Goal: Task Accomplishment & Management: Use online tool/utility

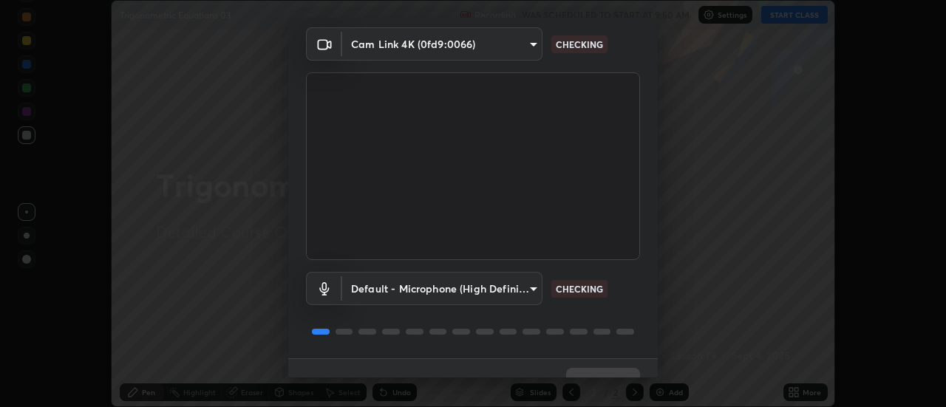
scroll to position [78, 0]
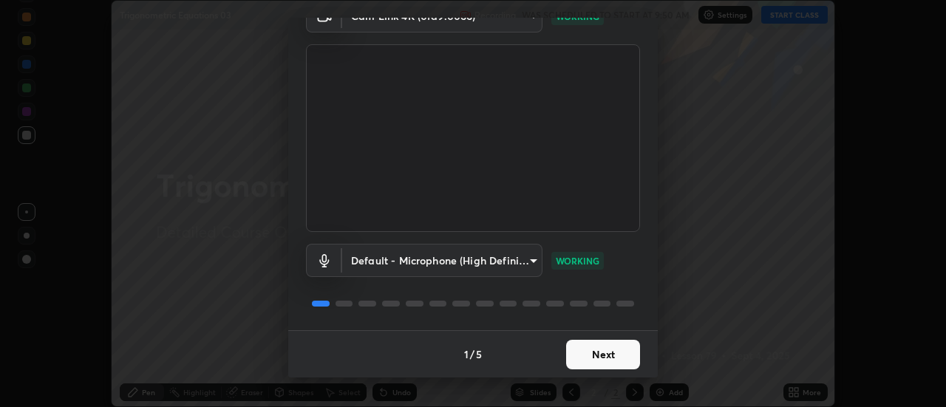
click at [587, 350] on button "Next" at bounding box center [603, 355] width 74 height 30
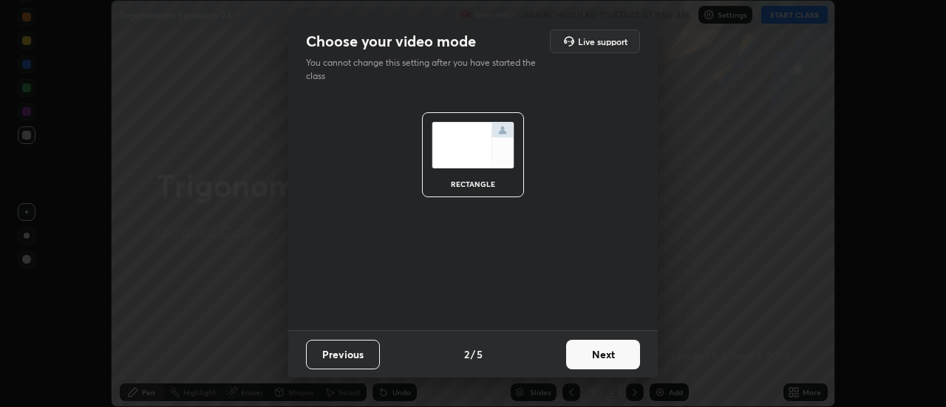
scroll to position [0, 0]
click at [596, 355] on button "Next" at bounding box center [603, 355] width 74 height 30
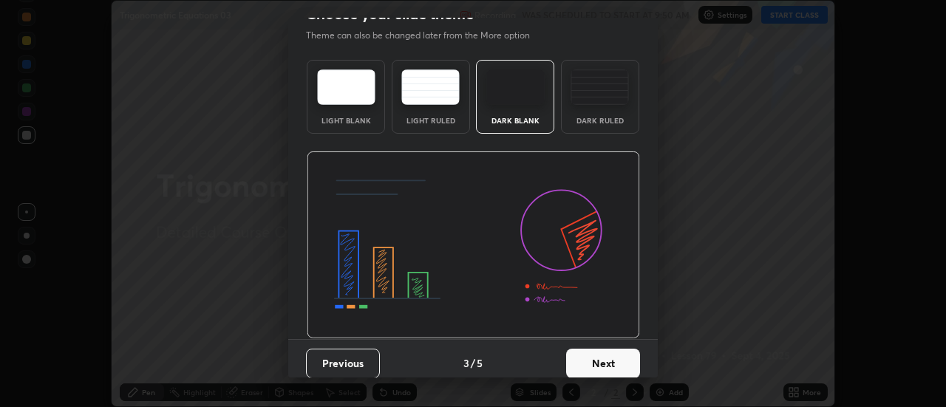
scroll to position [30, 0]
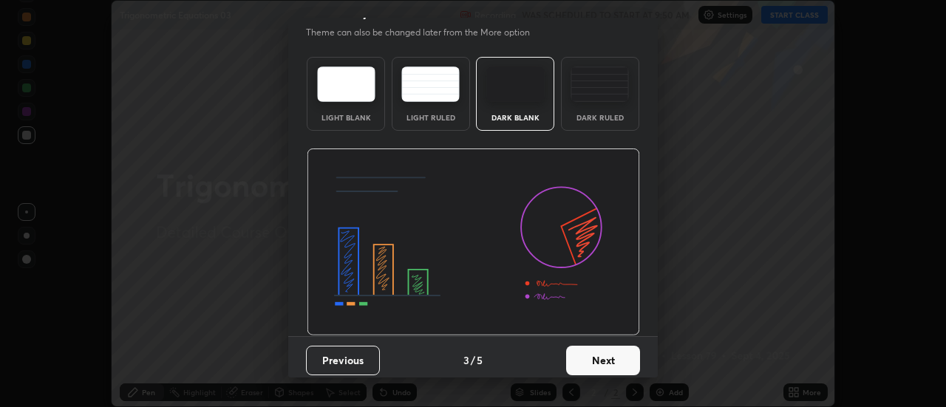
click at [617, 353] on button "Next" at bounding box center [603, 361] width 74 height 30
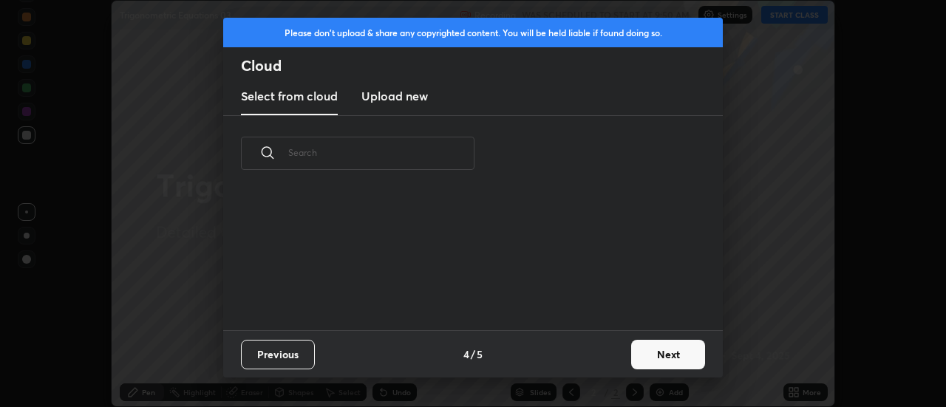
click at [639, 356] on button "Next" at bounding box center [668, 355] width 74 height 30
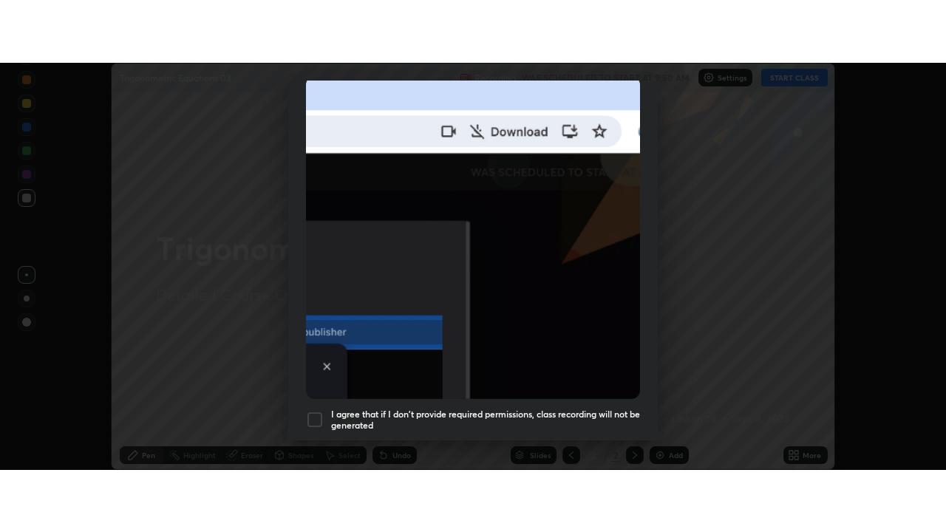
scroll to position [379, 0]
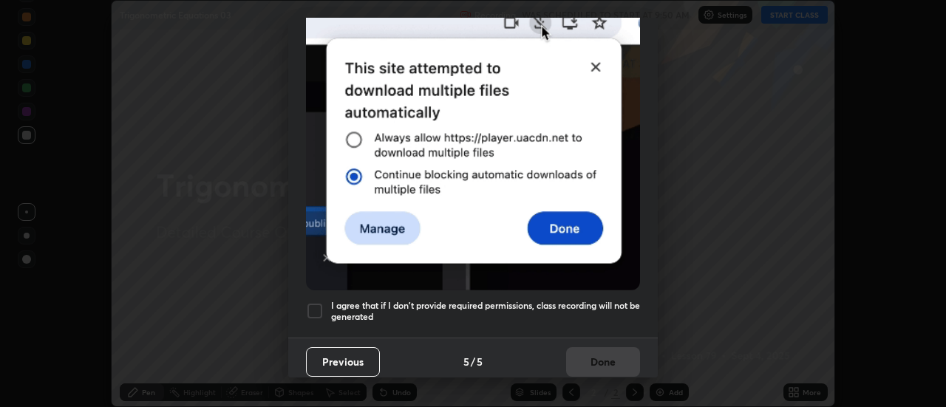
click at [542, 300] on h5 "I agree that if I don't provide required permissions, class recording will not …" at bounding box center [485, 311] width 309 height 23
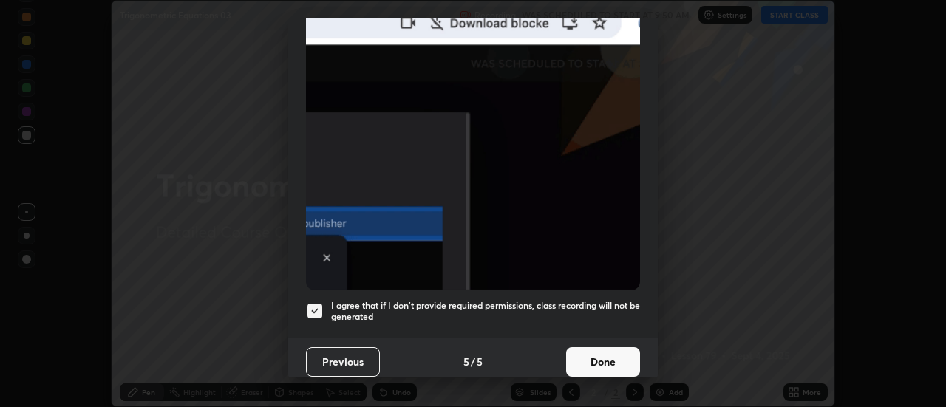
click at [573, 351] on button "Done" at bounding box center [603, 362] width 74 height 30
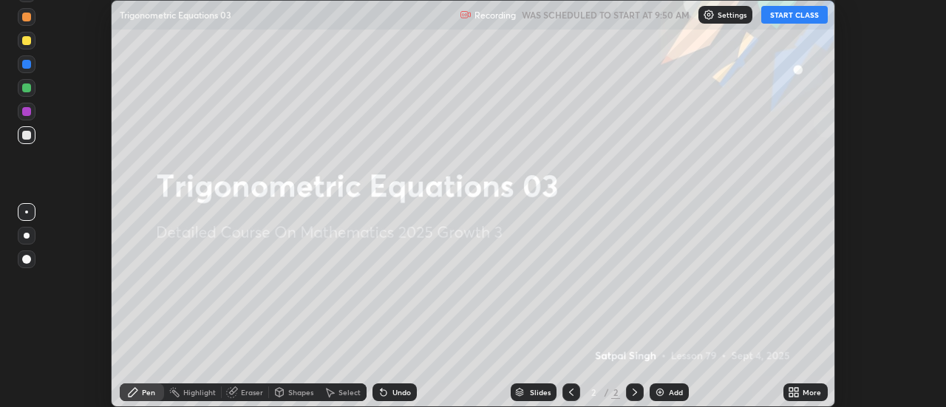
click at [782, 17] on button "START CLASS" at bounding box center [794, 15] width 67 height 18
click at [801, 391] on div "More" at bounding box center [805, 393] width 44 height 18
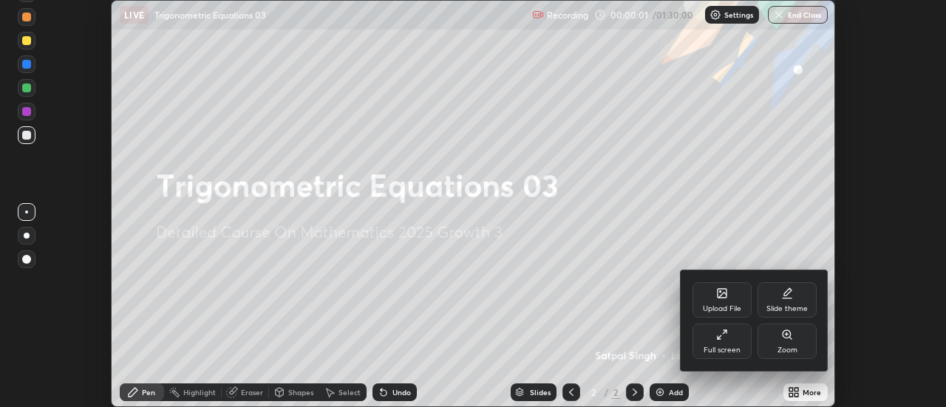
click at [739, 339] on div "Full screen" at bounding box center [721, 341] width 59 height 35
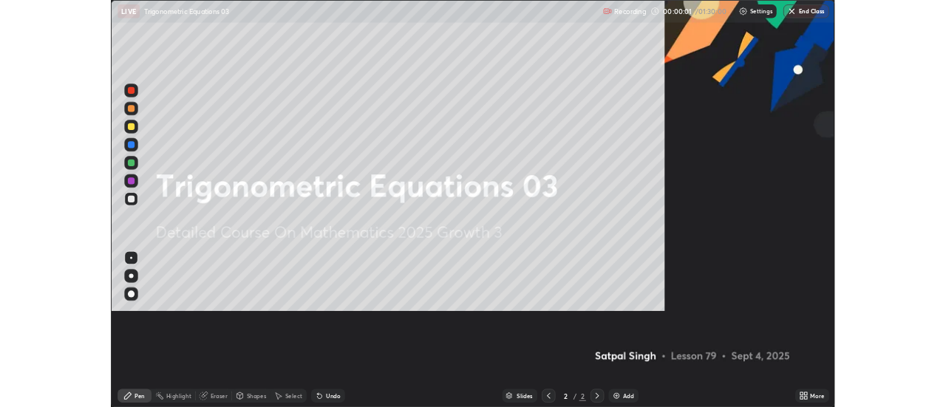
scroll to position [532, 946]
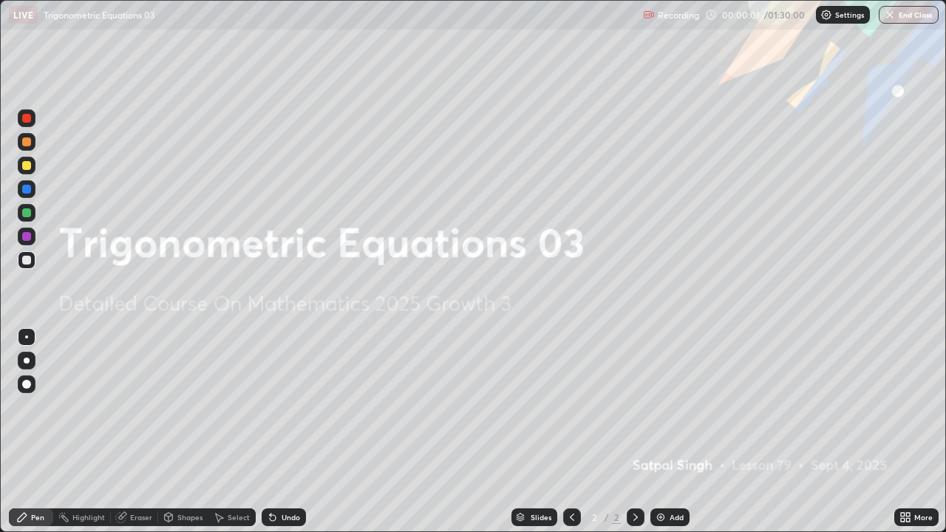
click at [673, 406] on div "Add" at bounding box center [677, 517] width 14 height 7
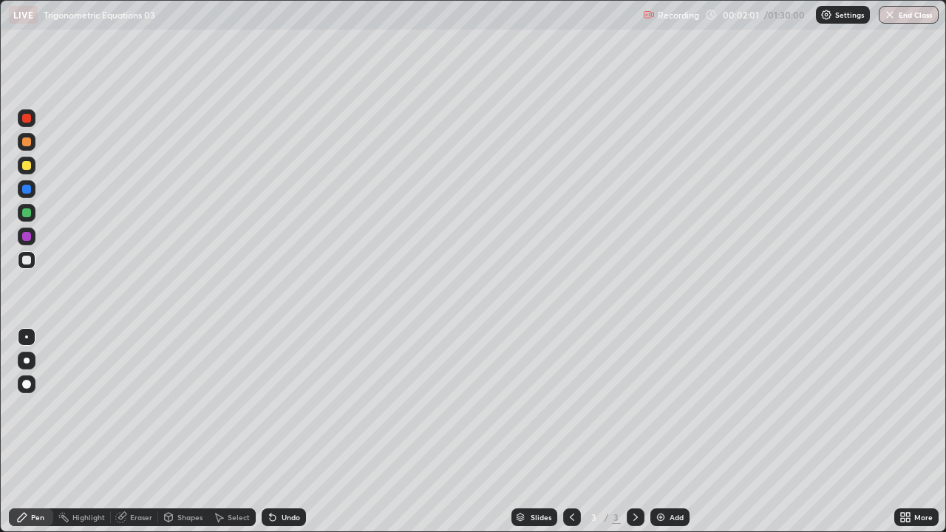
click at [286, 406] on div "Undo" at bounding box center [291, 517] width 18 height 7
click at [287, 406] on div "Undo" at bounding box center [291, 517] width 18 height 7
click at [299, 406] on div "Undo" at bounding box center [284, 517] width 44 height 18
click at [293, 406] on div "Undo" at bounding box center [291, 517] width 18 height 7
click at [290, 406] on div "Undo" at bounding box center [291, 517] width 18 height 7
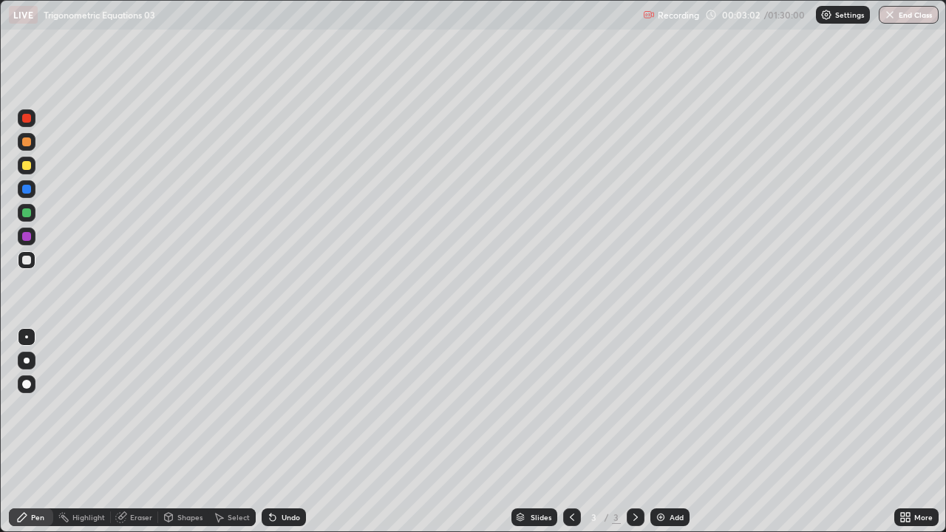
click at [290, 406] on div "Undo" at bounding box center [291, 517] width 18 height 7
click at [149, 406] on div "Eraser" at bounding box center [141, 517] width 22 height 7
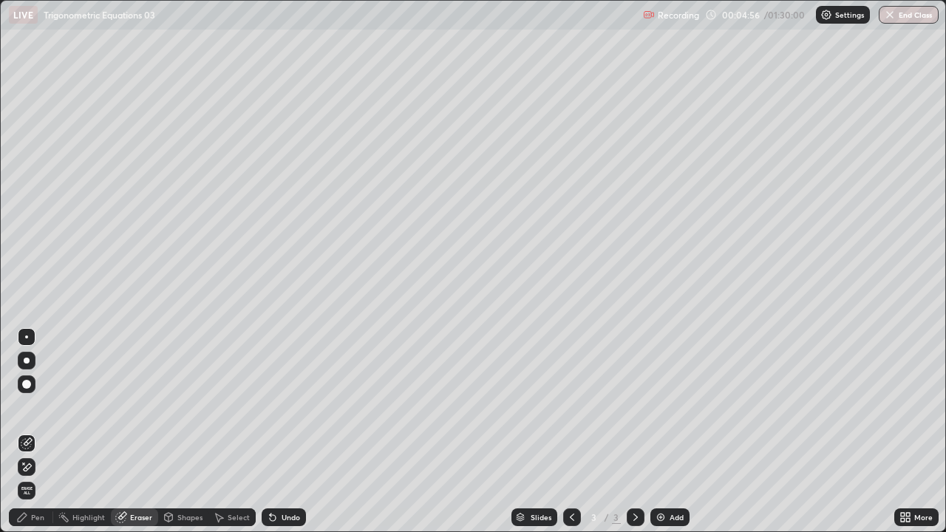
click at [40, 406] on div "Pen" at bounding box center [37, 517] width 13 height 7
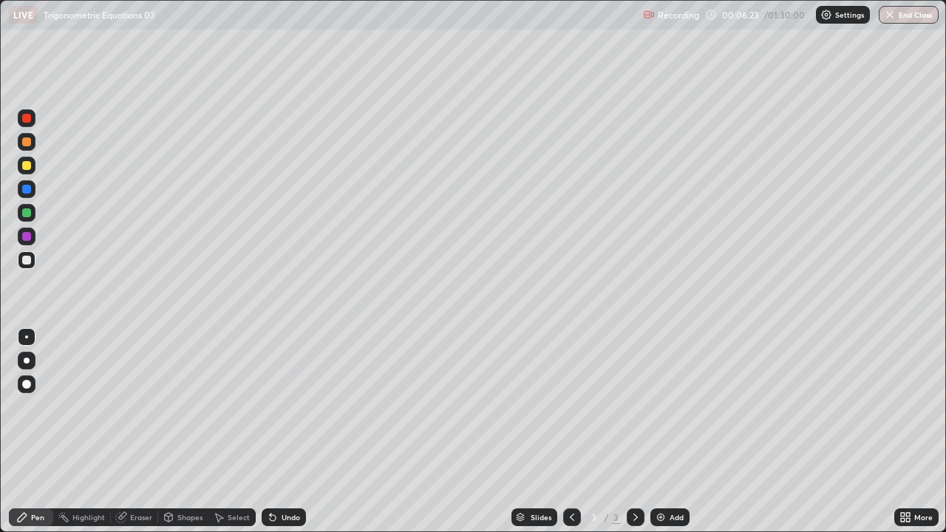
click at [670, 406] on div "Add" at bounding box center [677, 517] width 14 height 7
click at [270, 406] on icon at bounding box center [273, 518] width 6 height 6
click at [285, 406] on div "Undo" at bounding box center [291, 517] width 18 height 7
click at [675, 406] on div "Add" at bounding box center [677, 517] width 14 height 7
click at [143, 406] on div "Eraser" at bounding box center [141, 517] width 22 height 7
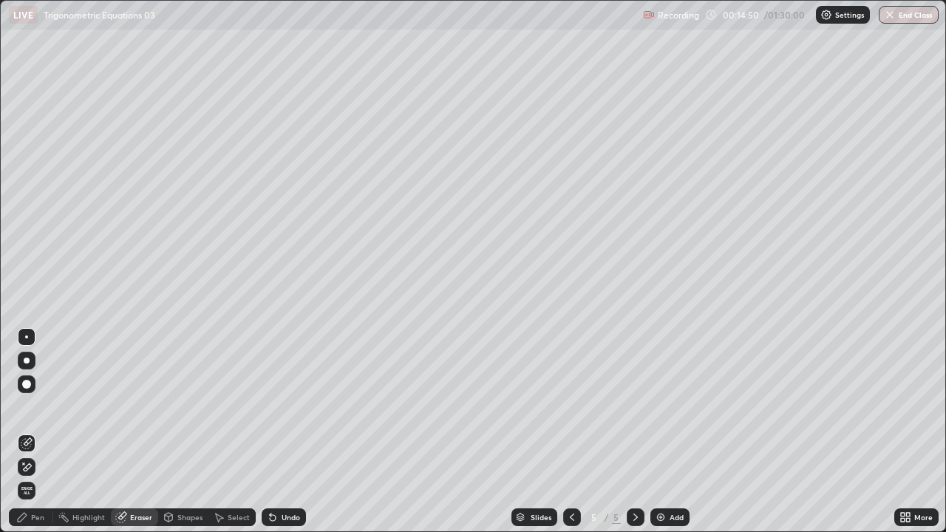
click at [47, 406] on div "Pen" at bounding box center [31, 517] width 44 height 18
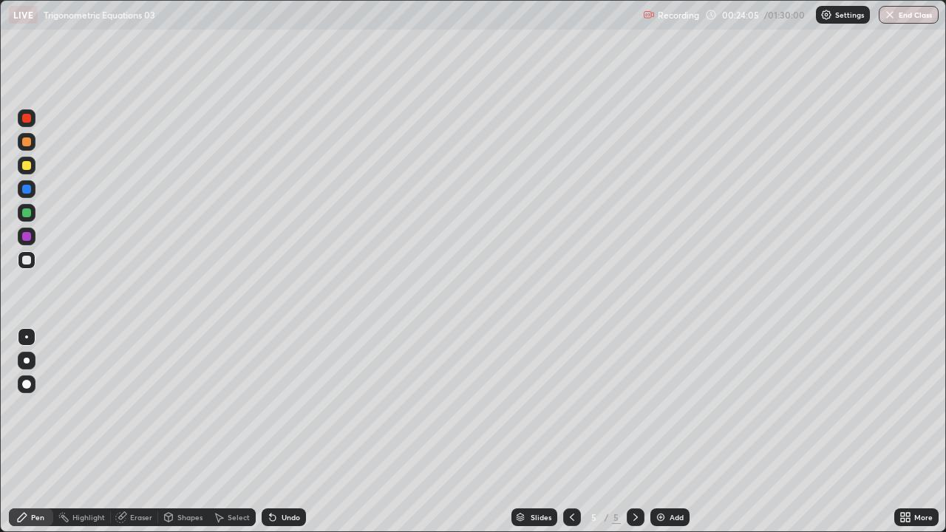
click at [678, 406] on div "Add" at bounding box center [677, 517] width 14 height 7
click at [299, 406] on div "Undo" at bounding box center [284, 517] width 44 height 18
click at [273, 406] on icon at bounding box center [273, 518] width 6 height 6
click at [279, 406] on div "Undo" at bounding box center [284, 517] width 44 height 18
click at [282, 406] on div "Undo" at bounding box center [291, 517] width 18 height 7
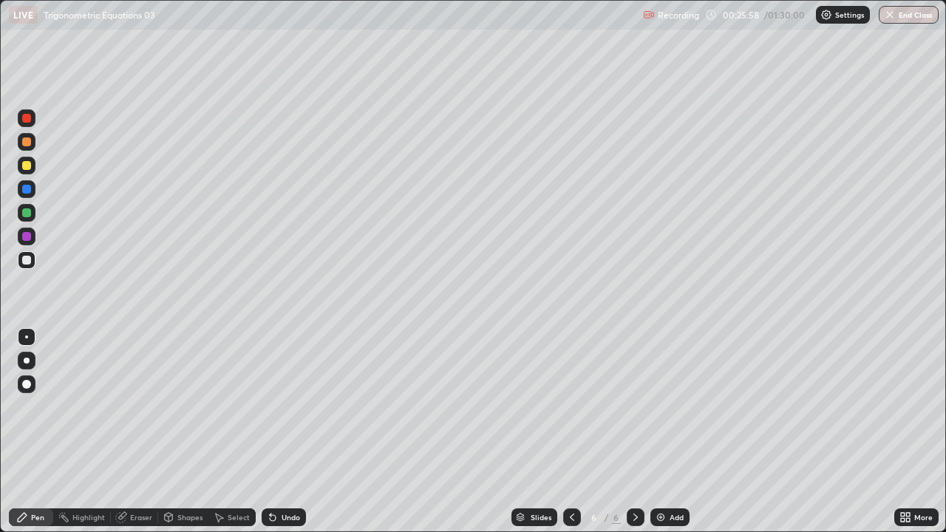
click at [285, 406] on div "Undo" at bounding box center [291, 517] width 18 height 7
click at [288, 406] on div "Undo" at bounding box center [291, 517] width 18 height 7
click at [289, 406] on div "Undo" at bounding box center [291, 517] width 18 height 7
click at [27, 166] on div at bounding box center [26, 165] width 9 height 9
click at [34, 261] on div at bounding box center [27, 260] width 18 height 18
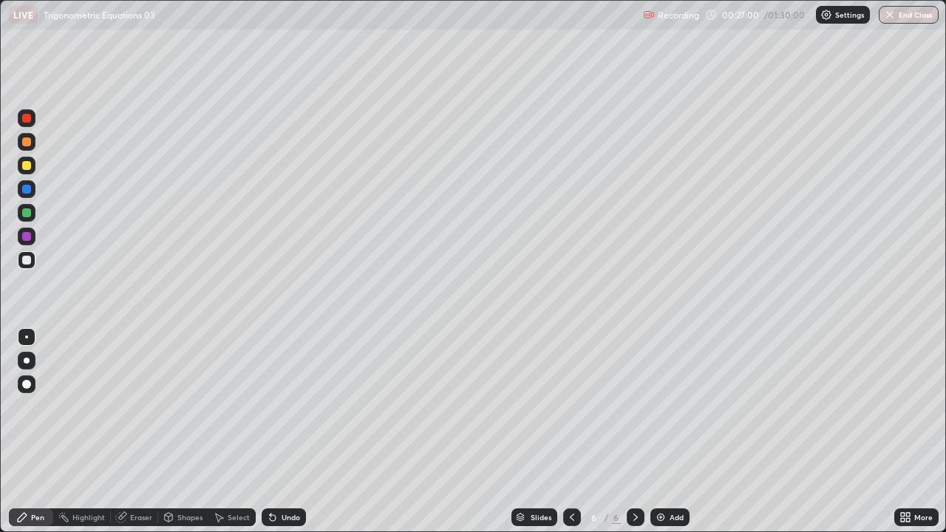
click at [295, 406] on div "Undo" at bounding box center [284, 517] width 44 height 18
click at [286, 406] on div "Undo" at bounding box center [291, 517] width 18 height 7
click at [282, 406] on div "Undo" at bounding box center [291, 517] width 18 height 7
click at [673, 406] on div "Add" at bounding box center [677, 517] width 14 height 7
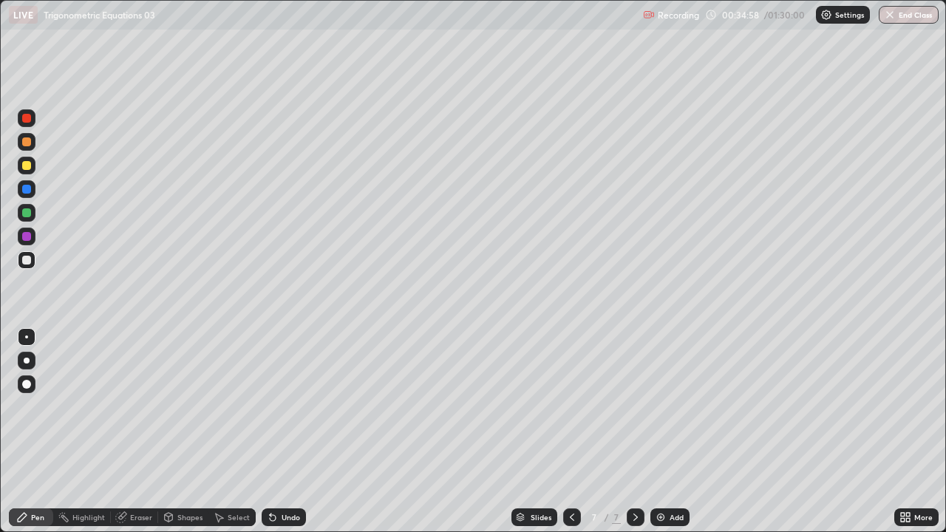
click at [131, 406] on div "Eraser" at bounding box center [141, 517] width 22 height 7
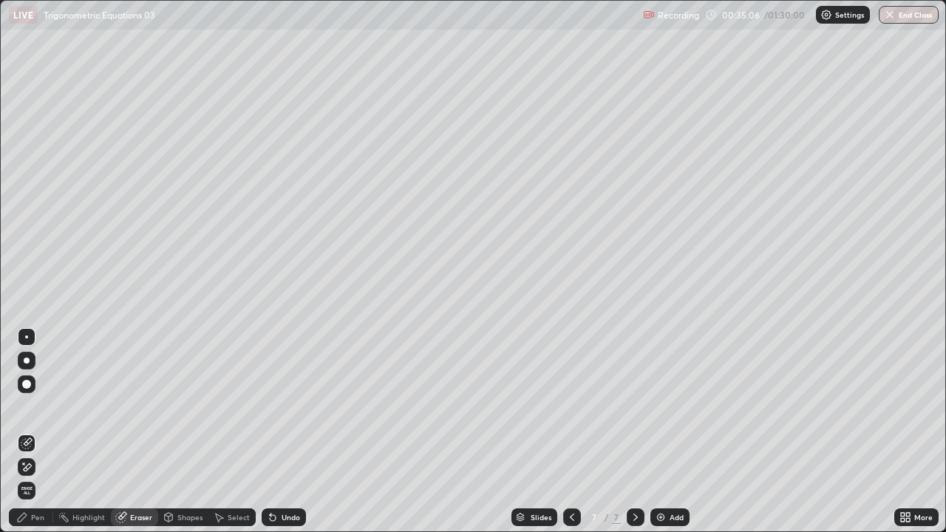
click at [39, 406] on div "Pen" at bounding box center [37, 517] width 13 height 7
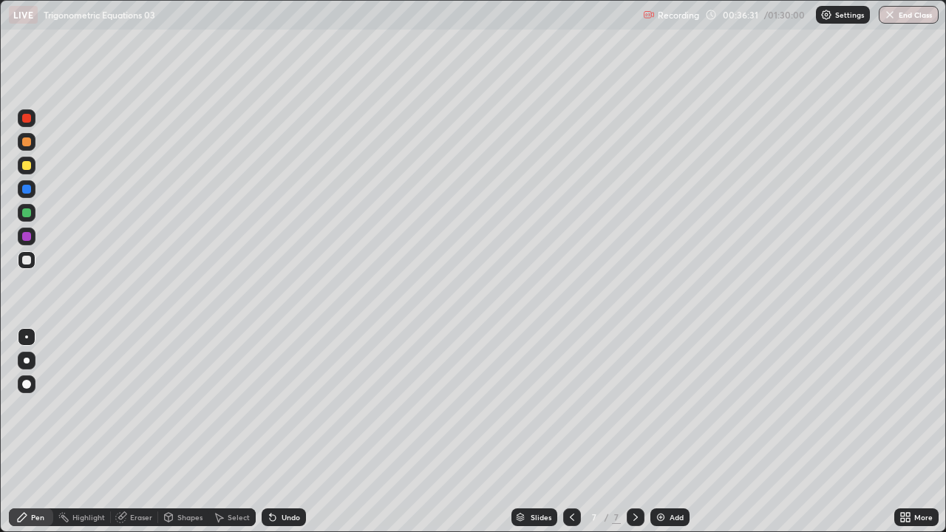
click at [298, 406] on div "Undo" at bounding box center [284, 517] width 44 height 18
click at [232, 406] on div "Select" at bounding box center [239, 517] width 22 height 7
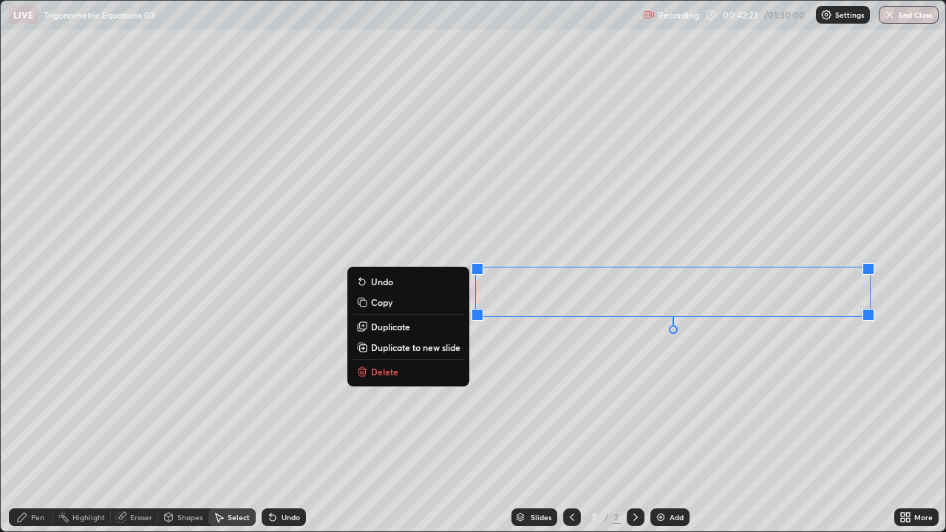
click at [453, 347] on p "Duplicate to new slide" at bounding box center [415, 347] width 89 height 12
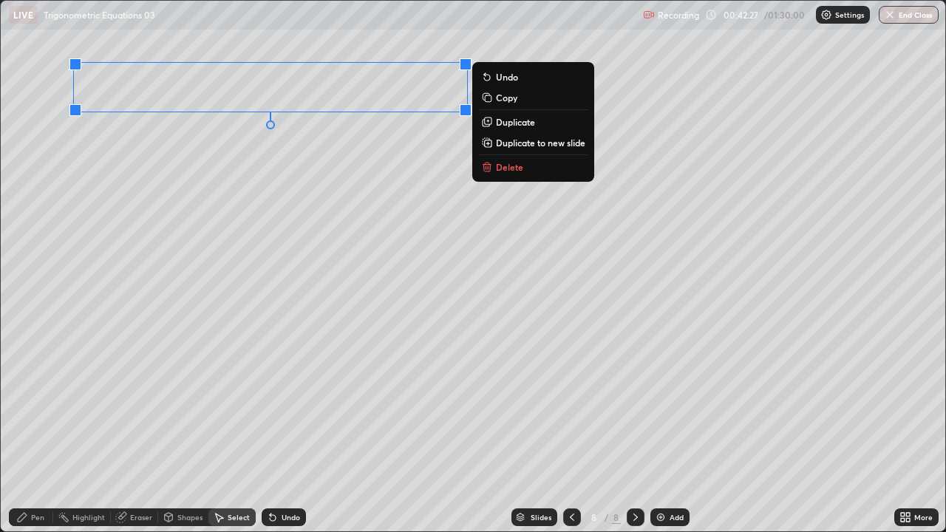
click at [44, 406] on div "Pen" at bounding box center [31, 517] width 44 height 18
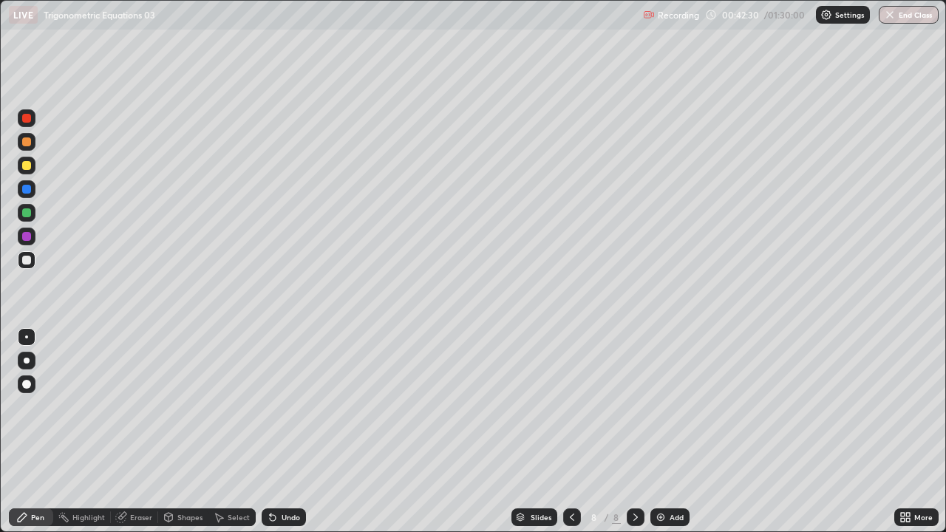
click at [907, 406] on icon at bounding box center [908, 520] width 4 height 4
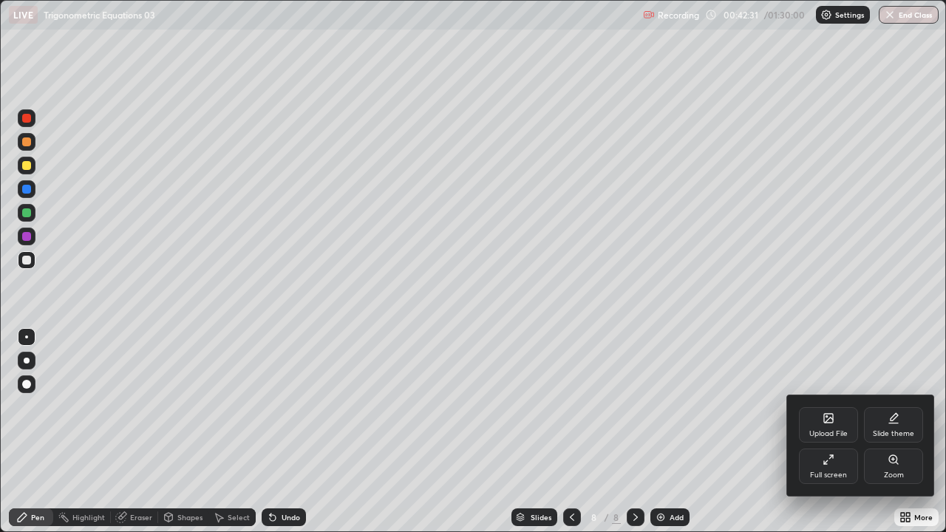
click at [834, 406] on div "Full screen" at bounding box center [828, 475] width 37 height 7
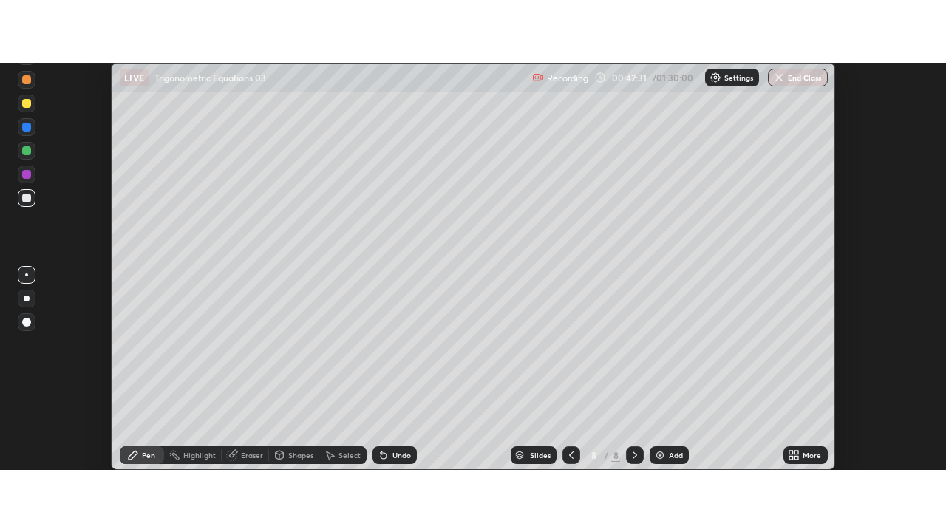
scroll to position [73497, 72958]
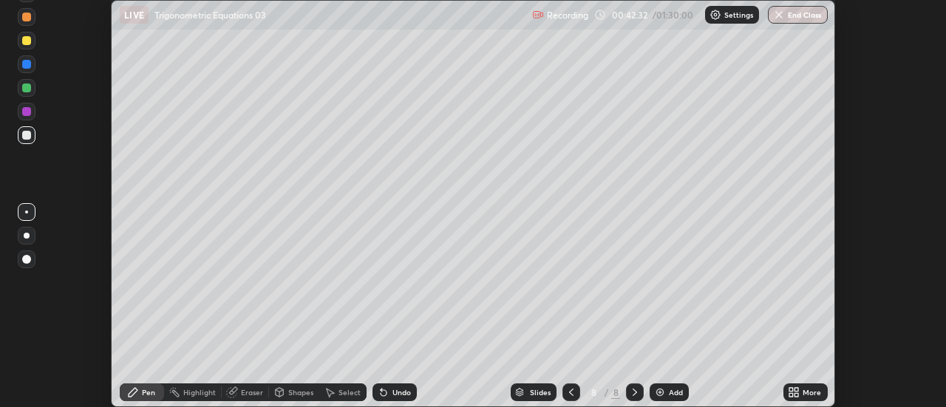
click at [797, 390] on icon at bounding box center [797, 390] width 4 height 4
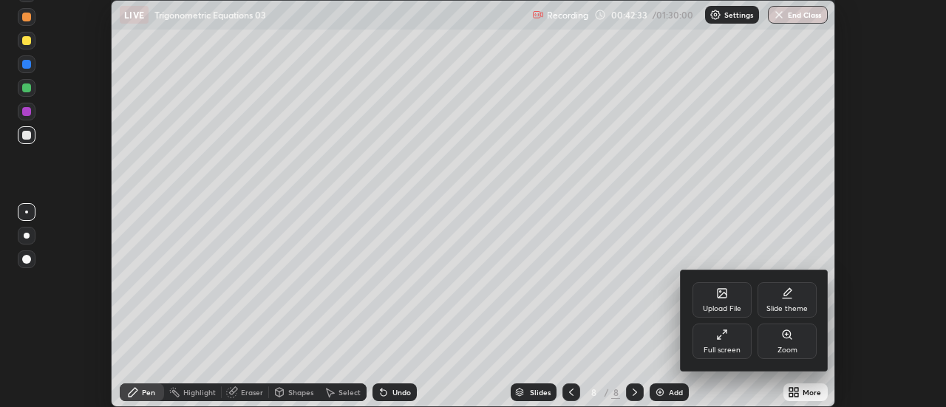
click at [732, 339] on div "Full screen" at bounding box center [721, 341] width 59 height 35
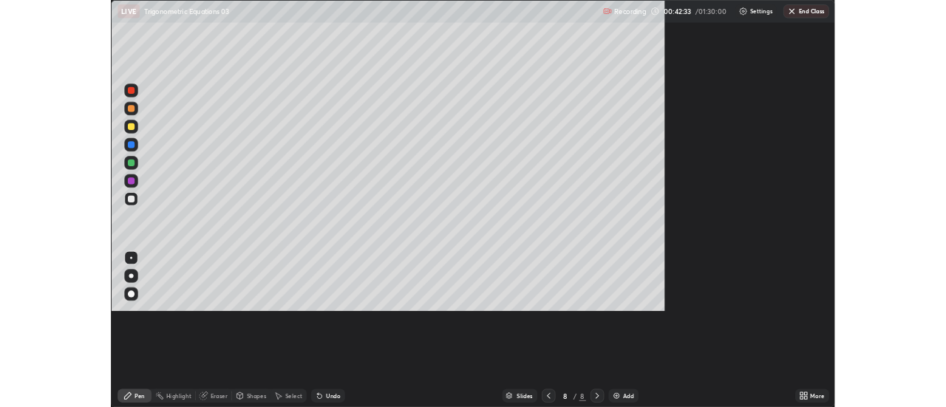
scroll to position [532, 946]
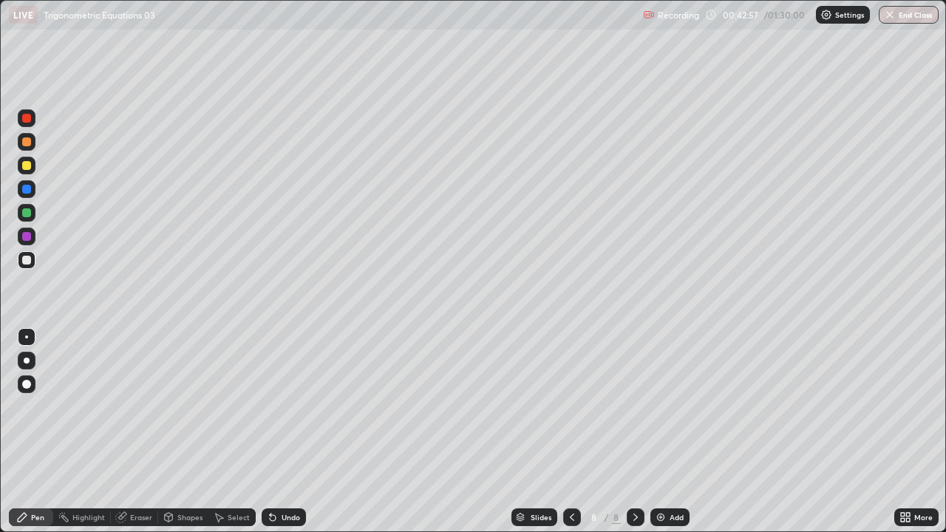
click at [135, 406] on div "Eraser" at bounding box center [141, 517] width 22 height 7
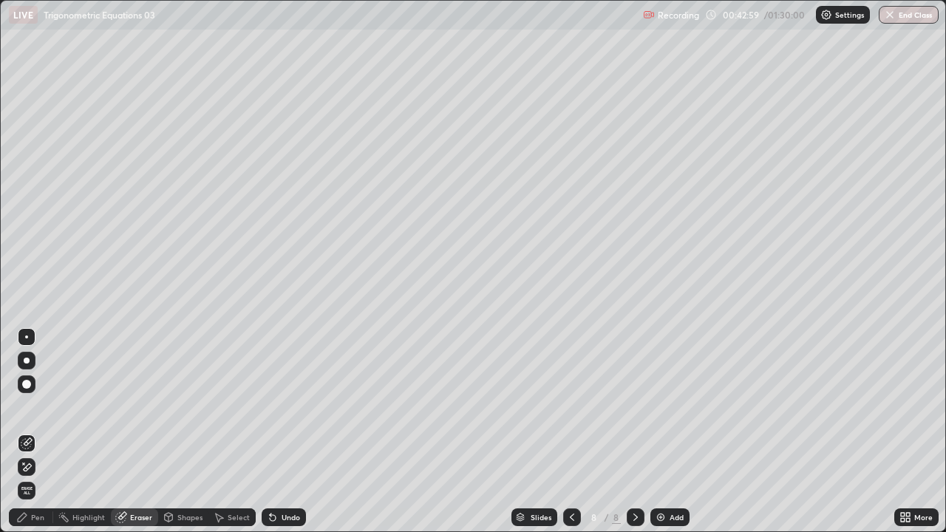
click at [37, 406] on div "Pen" at bounding box center [37, 517] width 13 height 7
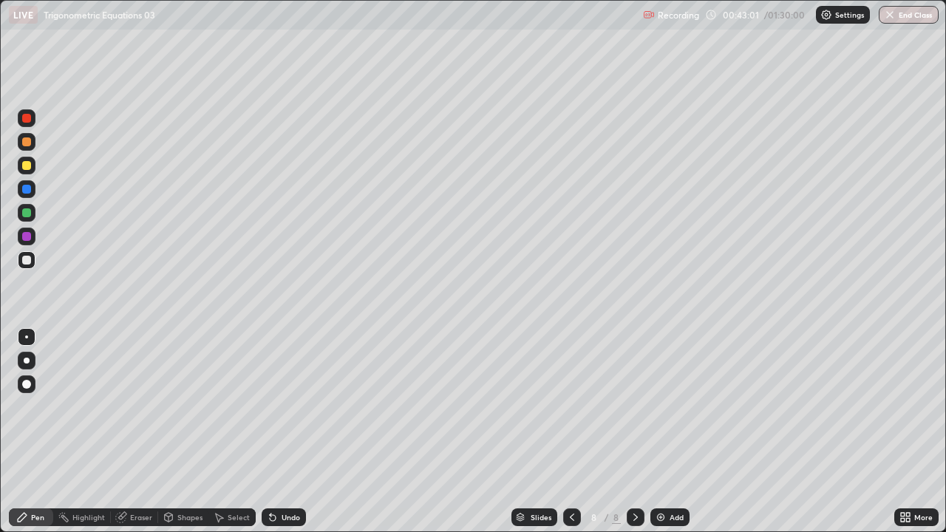
click at [271, 406] on icon at bounding box center [273, 518] width 6 height 6
click at [225, 406] on div "Select" at bounding box center [231, 517] width 47 height 18
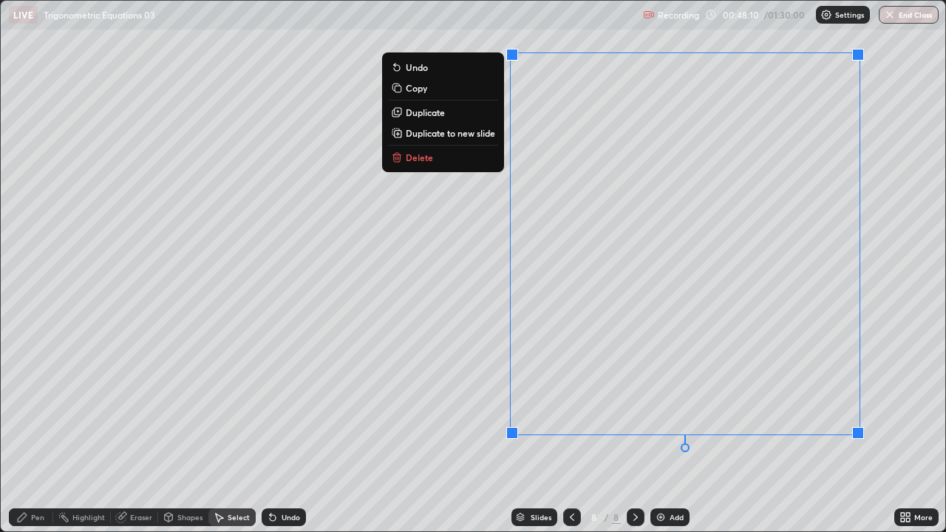
click at [471, 131] on p "Duplicate to new slide" at bounding box center [450, 133] width 89 height 12
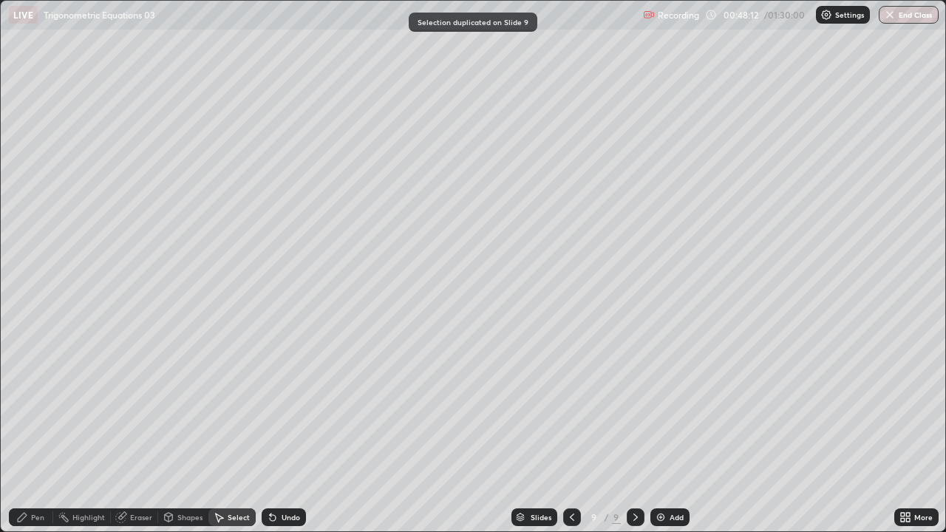
click at [49, 406] on div "Pen" at bounding box center [31, 517] width 44 height 18
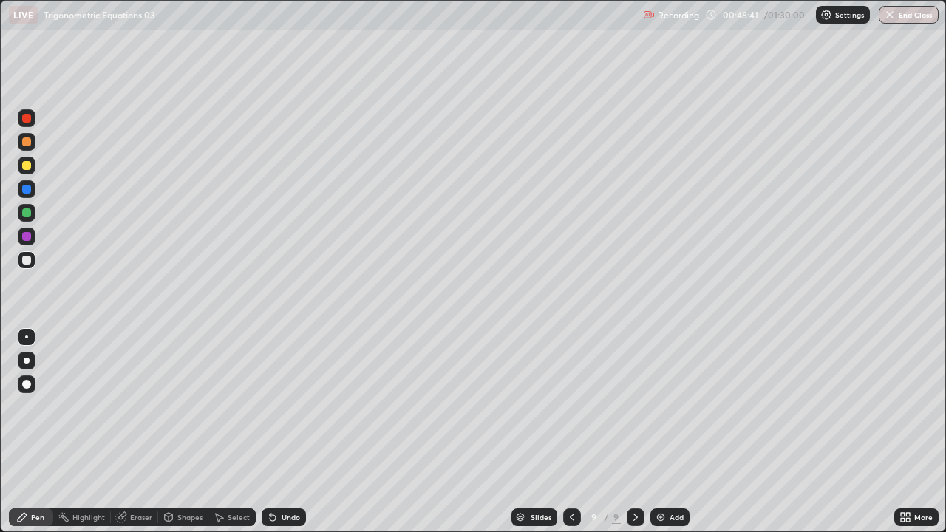
click at [274, 406] on icon at bounding box center [273, 517] width 12 height 12
click at [276, 406] on div "Undo" at bounding box center [284, 517] width 44 height 18
click at [229, 406] on div "Select" at bounding box center [239, 517] width 22 height 7
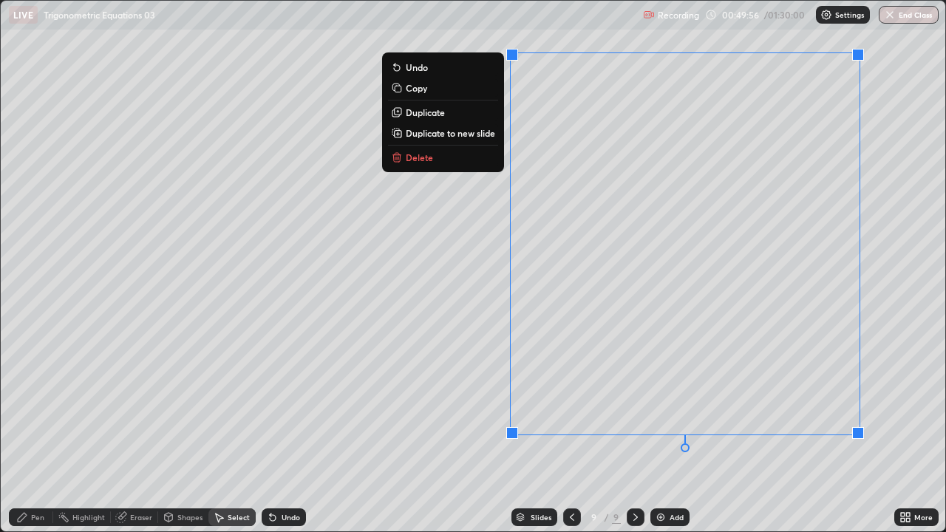
click at [422, 160] on p "Delete" at bounding box center [419, 158] width 27 height 12
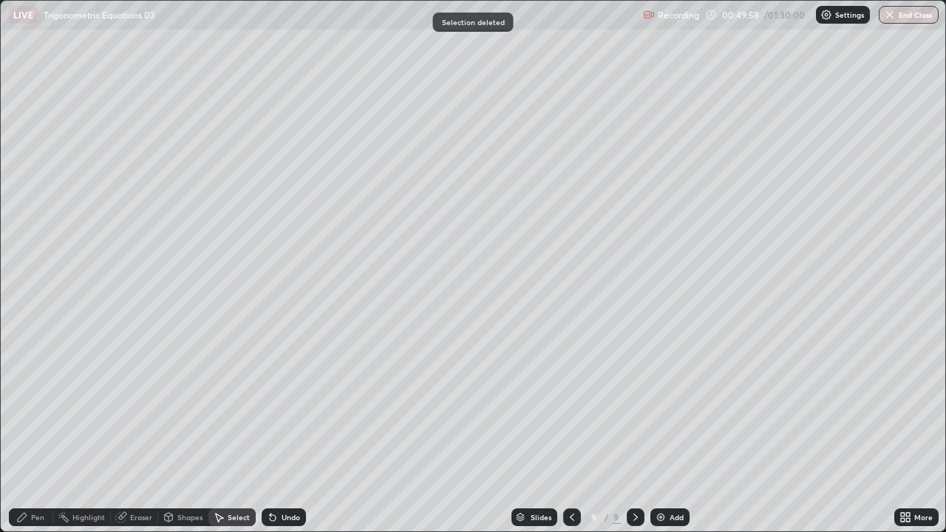
click at [46, 406] on div "Pen" at bounding box center [31, 517] width 44 height 18
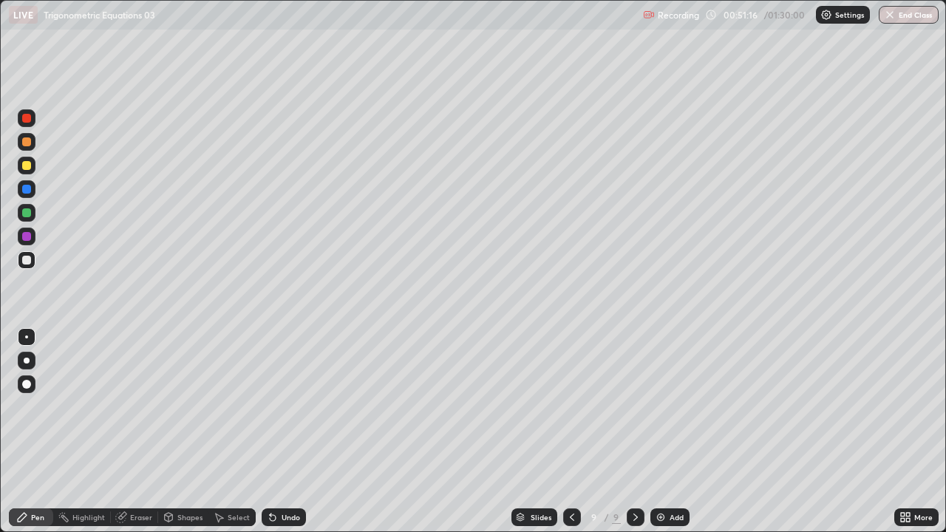
click at [245, 406] on div "Select" at bounding box center [239, 517] width 22 height 7
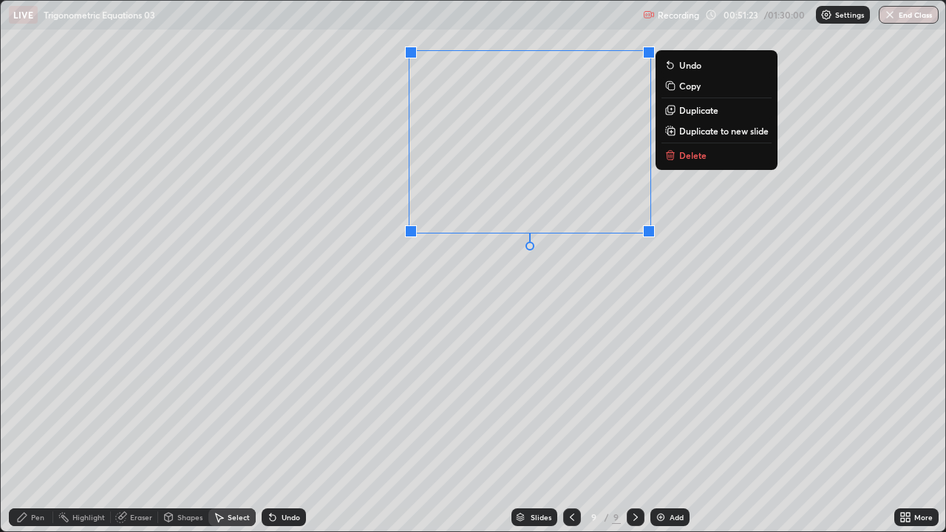
click at [38, 406] on div "Pen" at bounding box center [37, 517] width 13 height 7
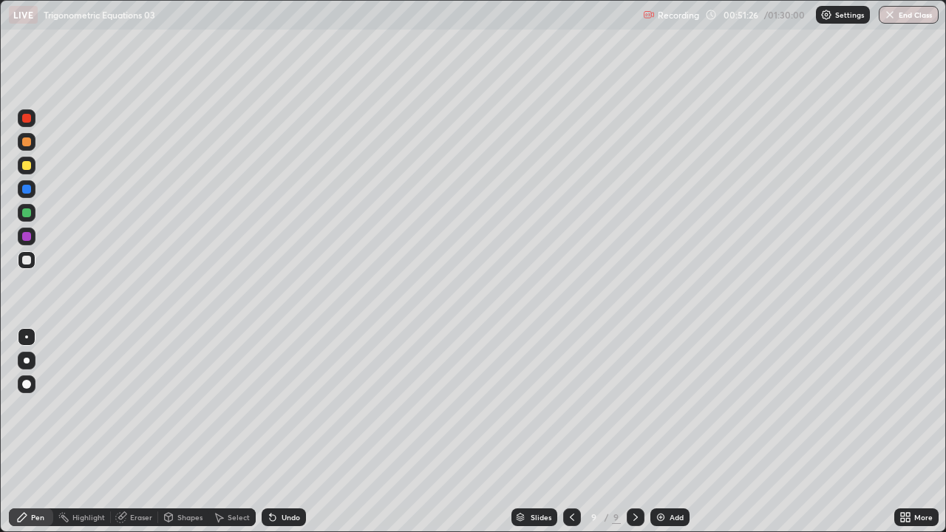
click at [906, 406] on icon at bounding box center [908, 515] width 4 height 4
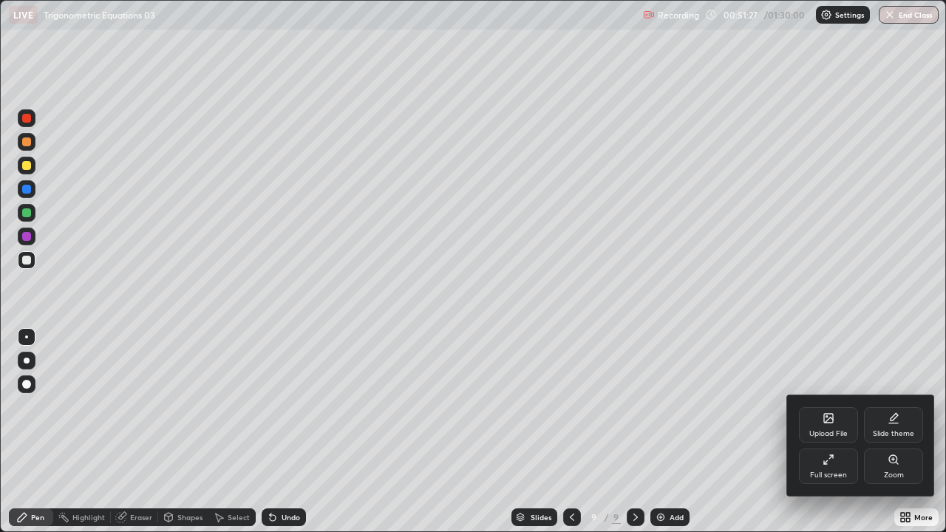
click at [844, 406] on div "Full screen" at bounding box center [828, 466] width 59 height 35
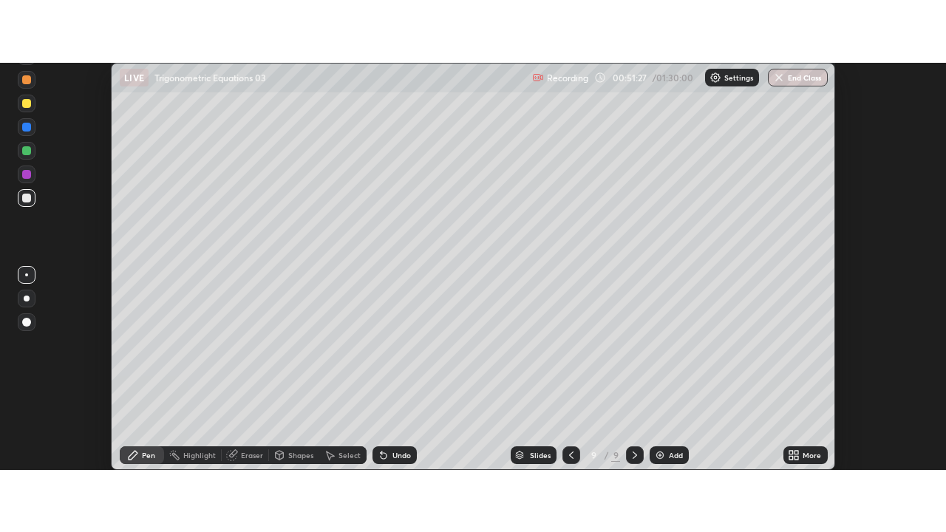
scroll to position [73497, 72958]
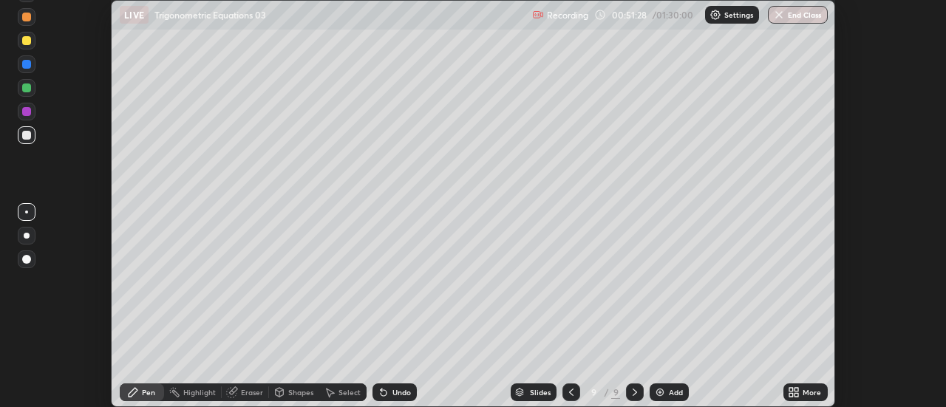
click at [814, 392] on div "More" at bounding box center [812, 392] width 18 height 7
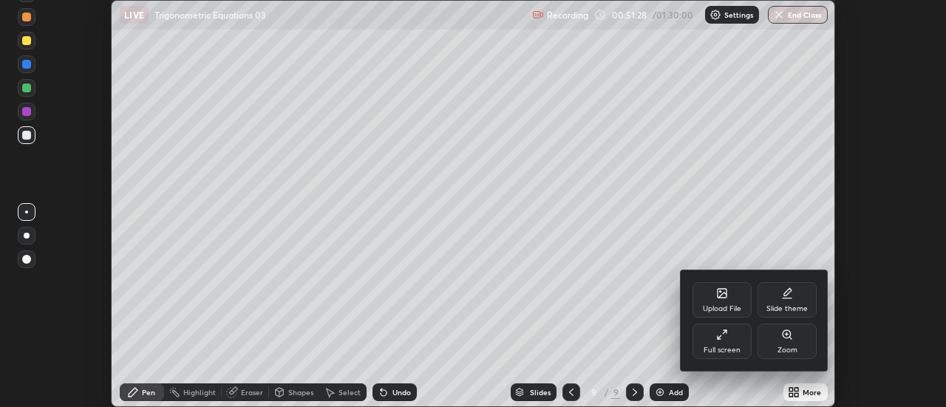
click at [733, 341] on div "Full screen" at bounding box center [721, 341] width 59 height 35
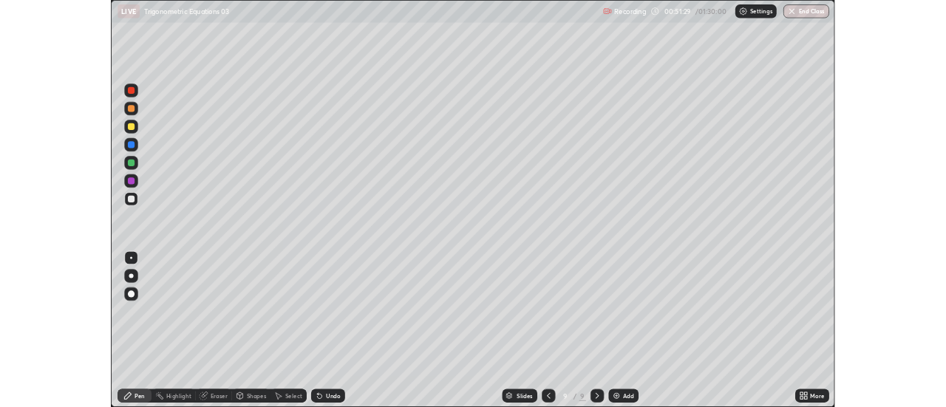
scroll to position [532, 946]
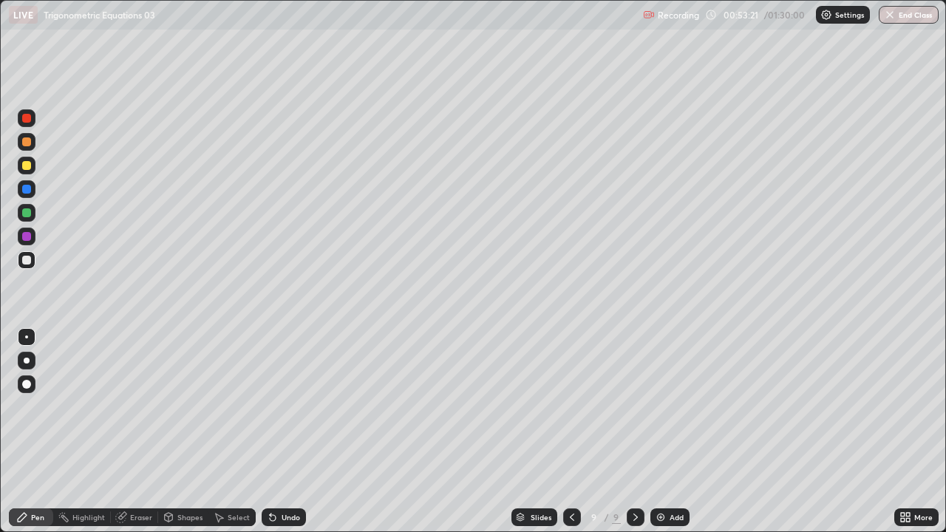
click at [276, 406] on icon at bounding box center [273, 517] width 12 height 12
click at [270, 406] on icon at bounding box center [273, 518] width 6 height 6
click at [271, 406] on icon at bounding box center [273, 518] width 6 height 6
click at [249, 406] on div "Select" at bounding box center [231, 517] width 47 height 18
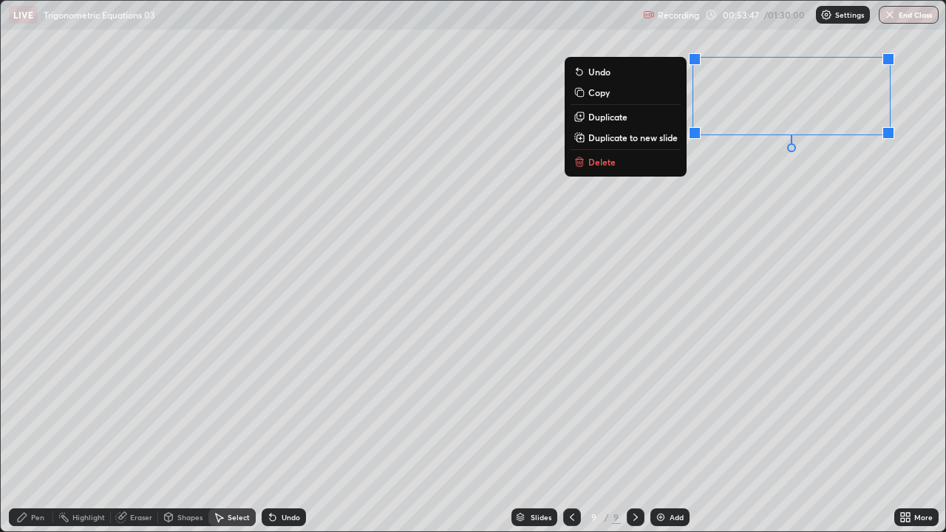
click at [692, 331] on div "0 ° Undo Copy Duplicate Duplicate to new slide Delete" at bounding box center [473, 266] width 944 height 531
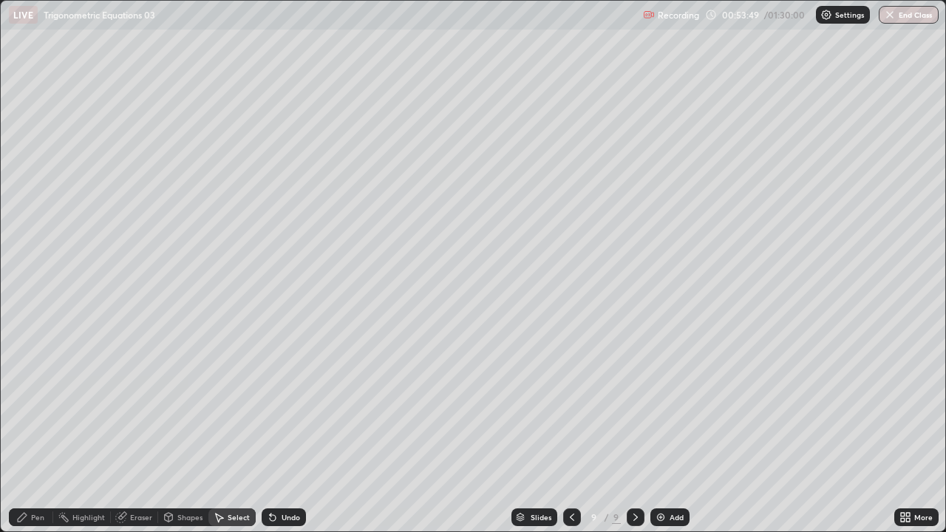
click at [45, 406] on div "Pen" at bounding box center [31, 517] width 44 height 18
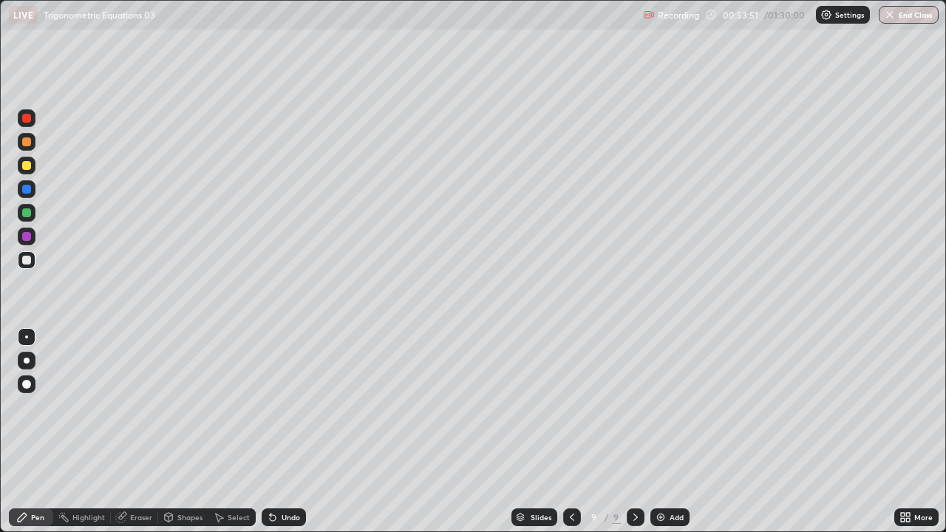
click at [219, 406] on icon at bounding box center [220, 518] width 8 height 9
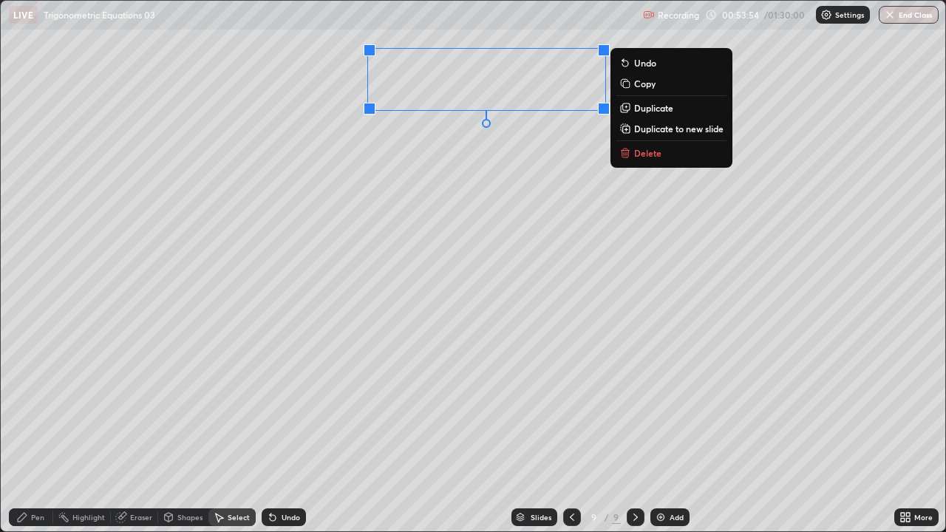
click at [513, 224] on div "0 ° Undo Copy Duplicate Duplicate to new slide Delete" at bounding box center [473, 266] width 944 height 531
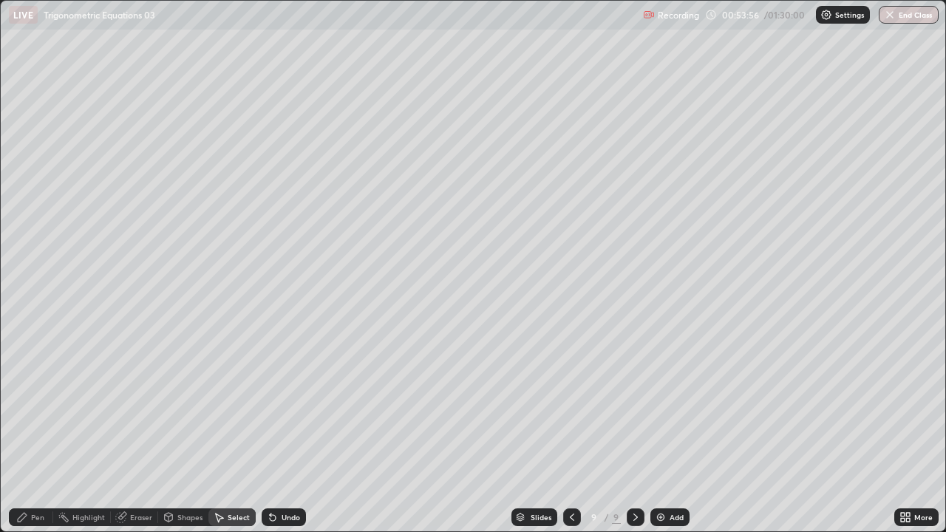
click at [36, 406] on div "Pen" at bounding box center [37, 517] width 13 height 7
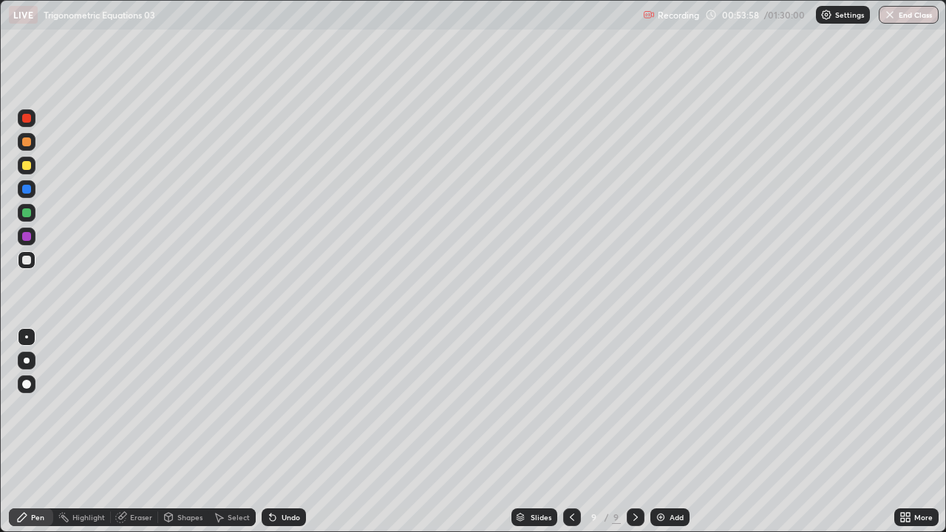
click at [903, 406] on icon at bounding box center [903, 520] width 4 height 4
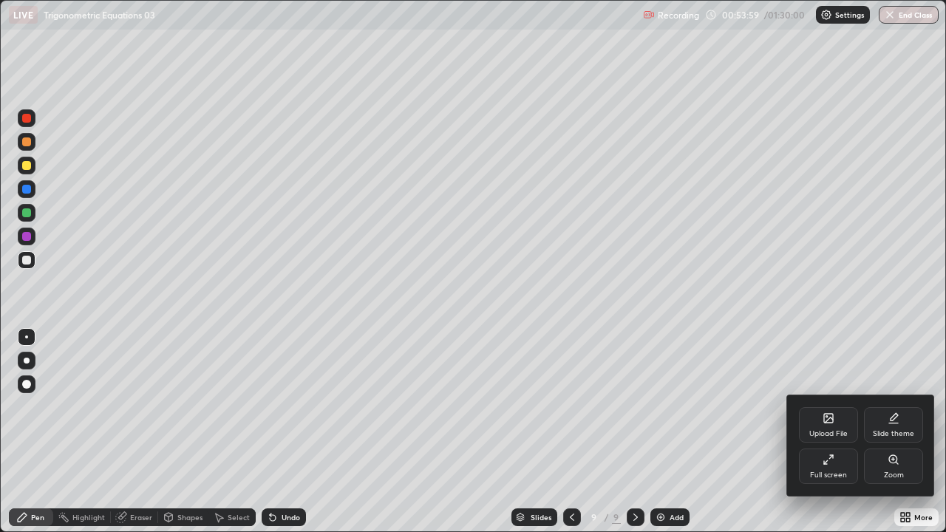
click at [823, 406] on icon at bounding box center [829, 460] width 12 height 12
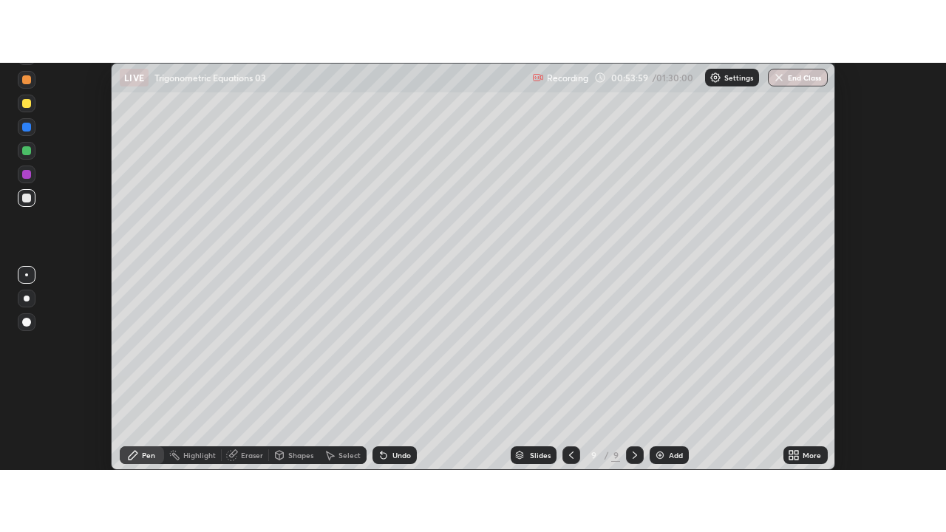
scroll to position [73497, 72958]
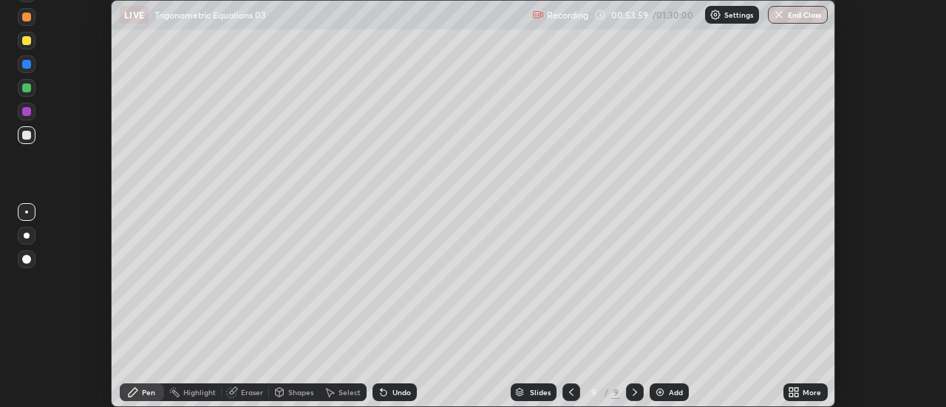
click at [797, 389] on icon at bounding box center [797, 390] width 4 height 4
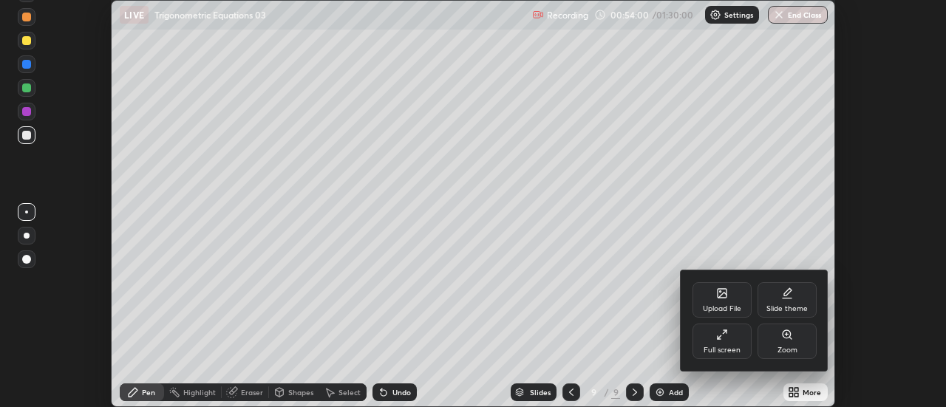
click at [741, 351] on div "Full screen" at bounding box center [721, 341] width 59 height 35
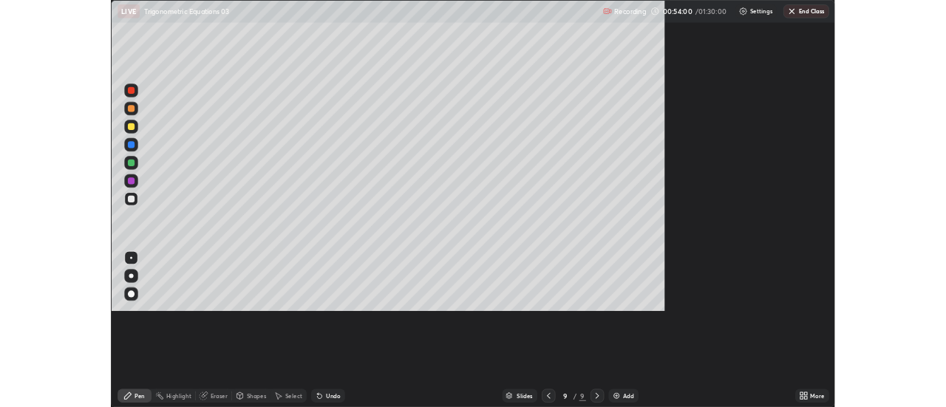
scroll to position [532, 946]
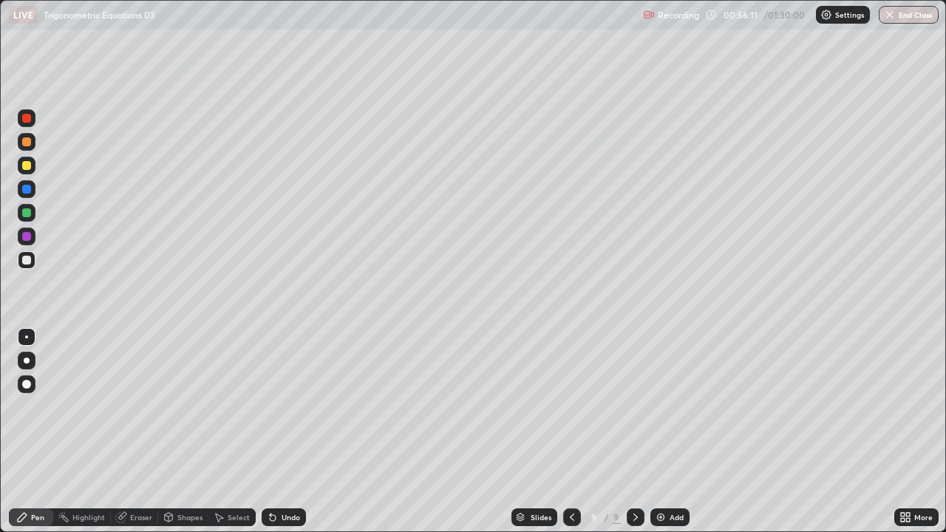
click at [134, 406] on div "Eraser" at bounding box center [141, 517] width 22 height 7
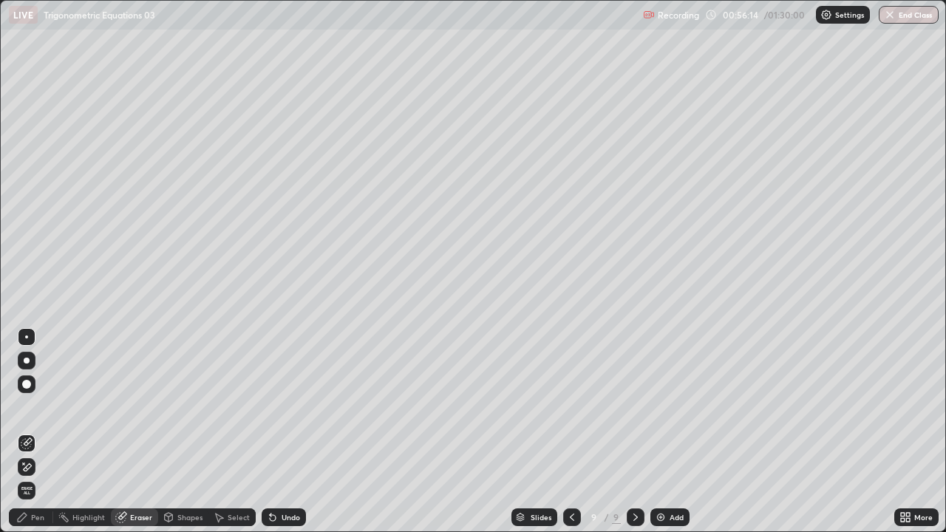
click at [37, 406] on div "Pen" at bounding box center [37, 517] width 13 height 7
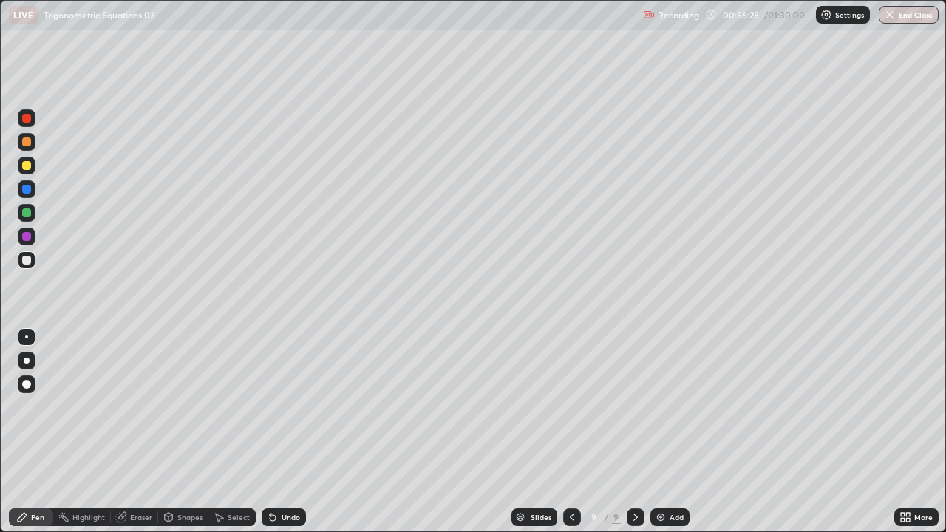
click at [229, 406] on div "Select" at bounding box center [231, 517] width 47 height 18
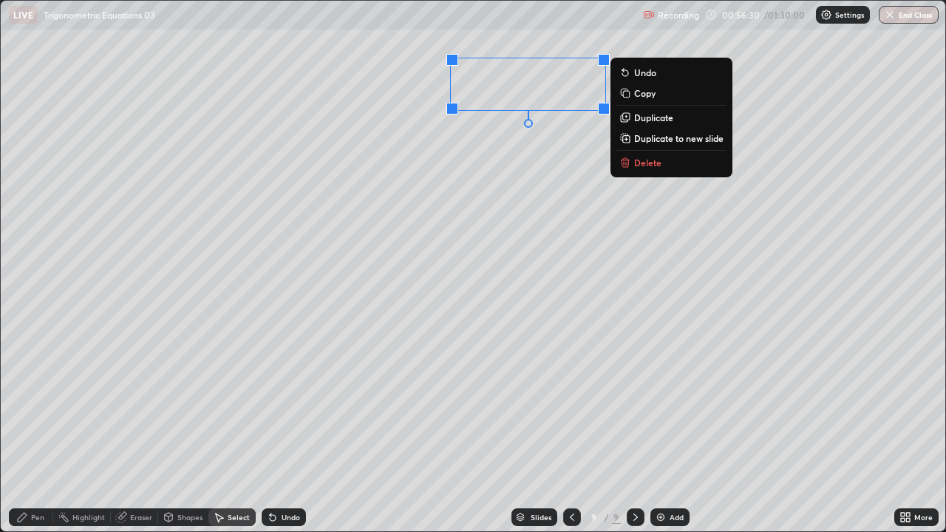
click at [635, 118] on p "Duplicate" at bounding box center [653, 118] width 39 height 12
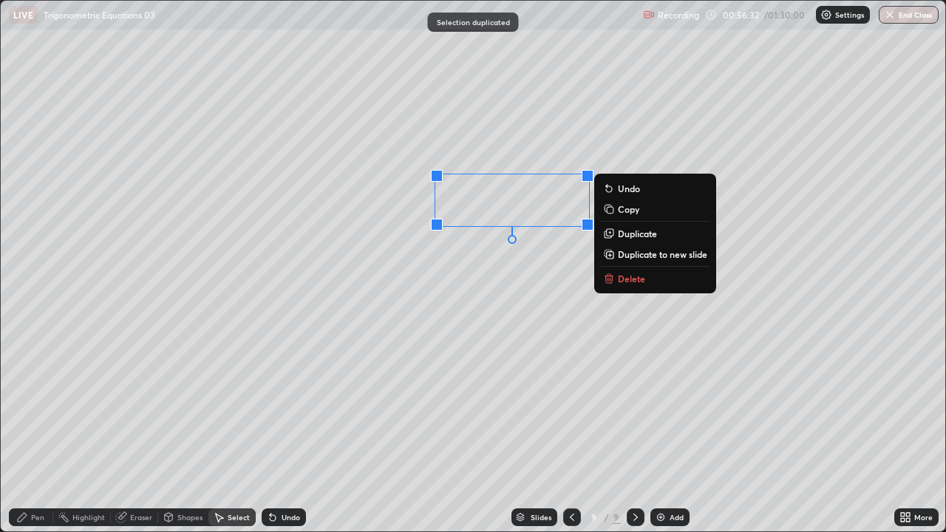
click at [30, 406] on div "Pen" at bounding box center [31, 517] width 44 height 18
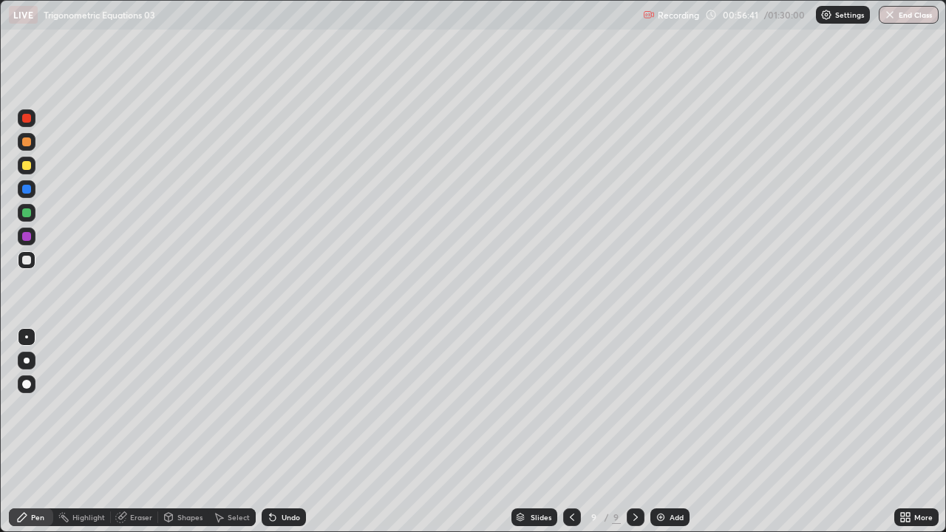
click at [904, 406] on icon at bounding box center [905, 517] width 12 height 12
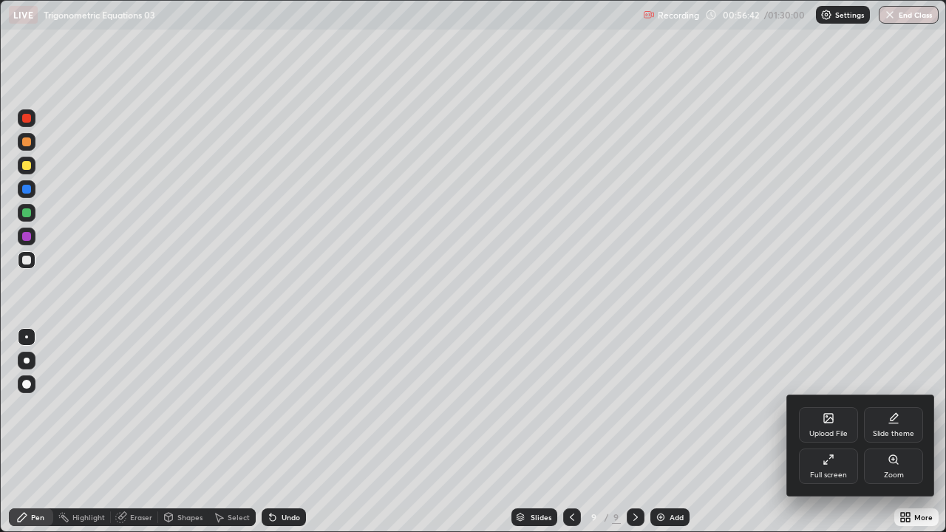
click at [835, 406] on div "Full screen" at bounding box center [828, 466] width 59 height 35
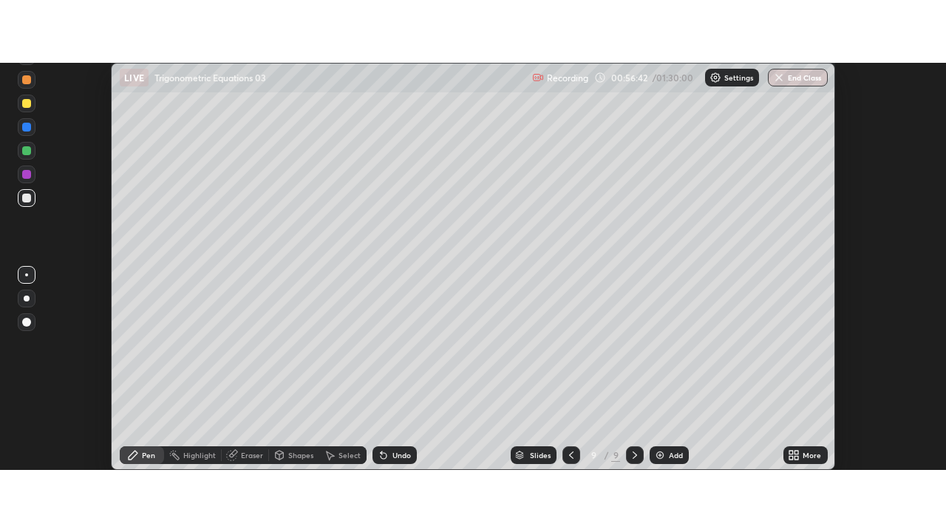
scroll to position [73497, 72958]
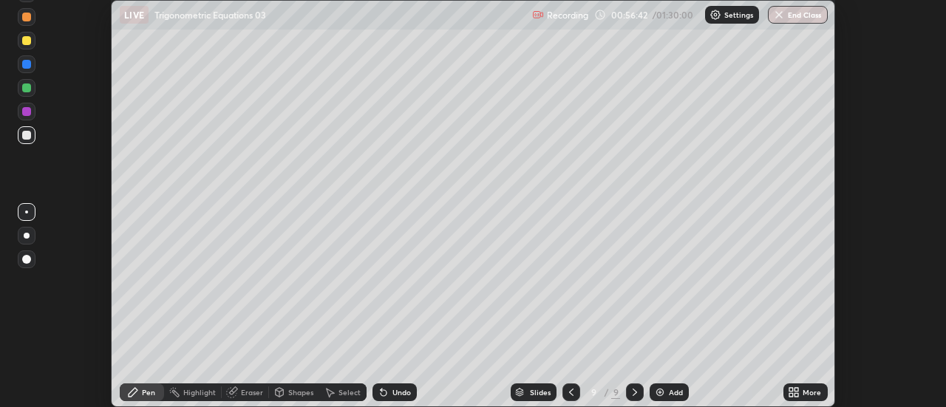
click at [818, 386] on div "More" at bounding box center [805, 393] width 44 height 18
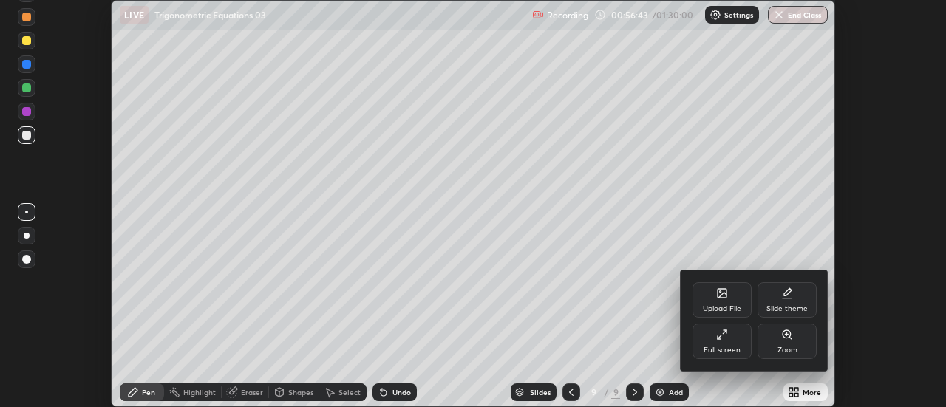
click at [741, 339] on div "Full screen" at bounding box center [721, 341] width 59 height 35
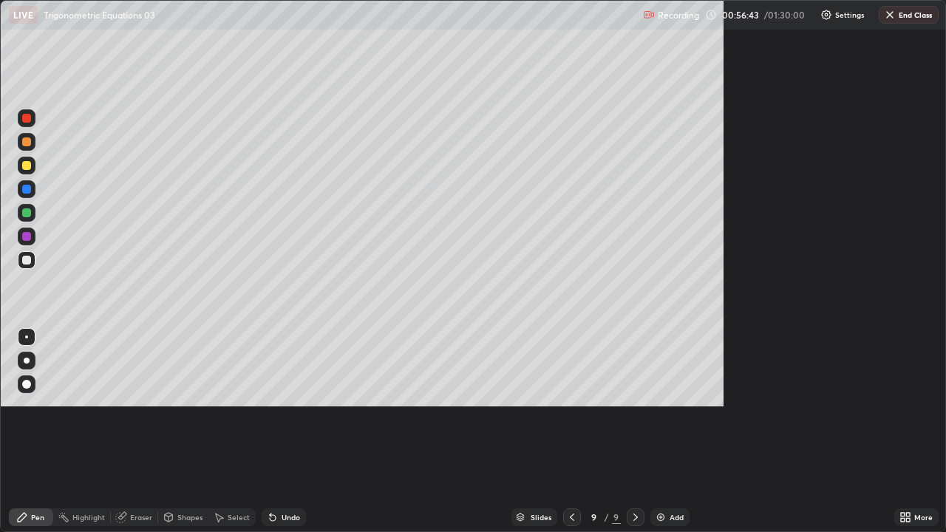
scroll to position [532, 946]
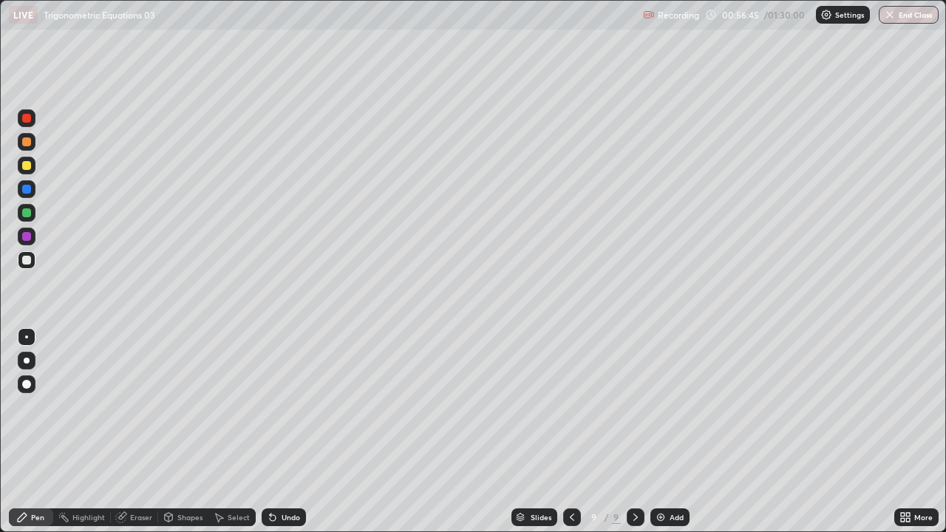
click at [41, 406] on div "Pen" at bounding box center [37, 517] width 13 height 7
click at [571, 406] on icon at bounding box center [572, 517] width 4 height 7
click at [573, 406] on icon at bounding box center [572, 517] width 12 height 12
click at [634, 406] on icon at bounding box center [636, 517] width 12 height 12
click at [635, 406] on icon at bounding box center [636, 517] width 12 height 12
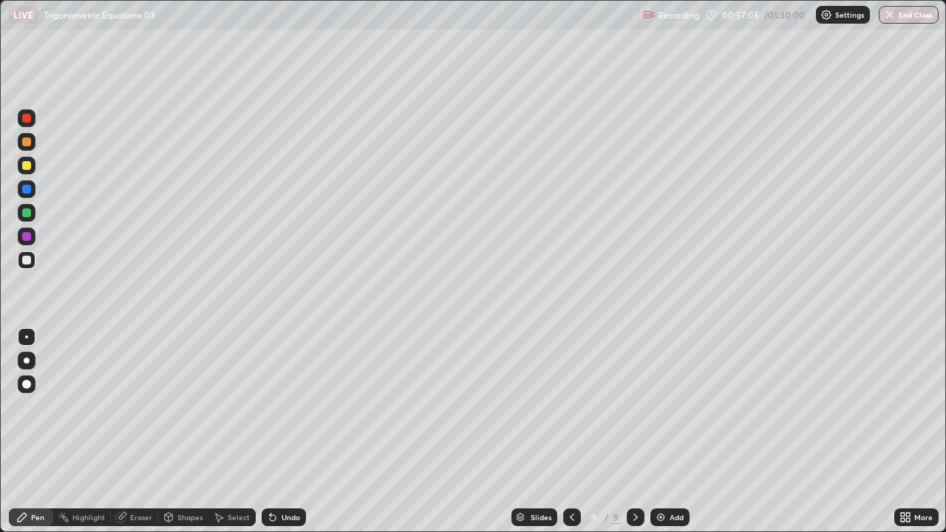
click at [636, 406] on icon at bounding box center [636, 517] width 12 height 12
click at [293, 406] on div "Undo" at bounding box center [291, 517] width 18 height 7
click at [290, 406] on div "Undo" at bounding box center [291, 517] width 18 height 7
click at [551, 406] on div "Slides" at bounding box center [534, 517] width 46 height 18
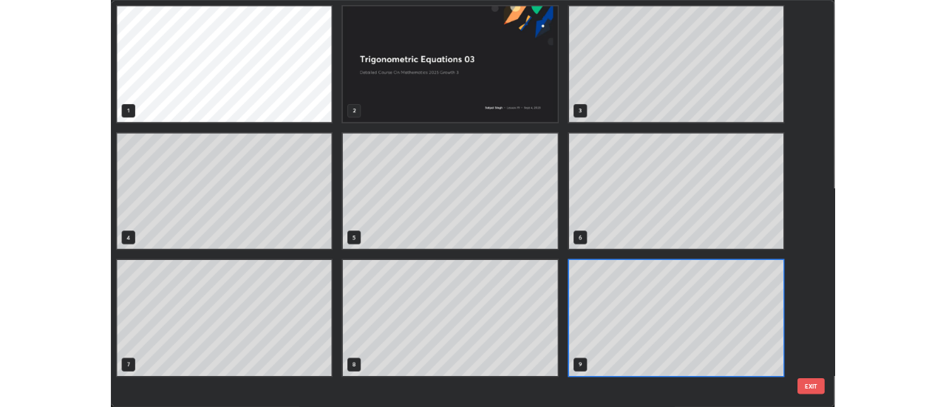
scroll to position [526, 937]
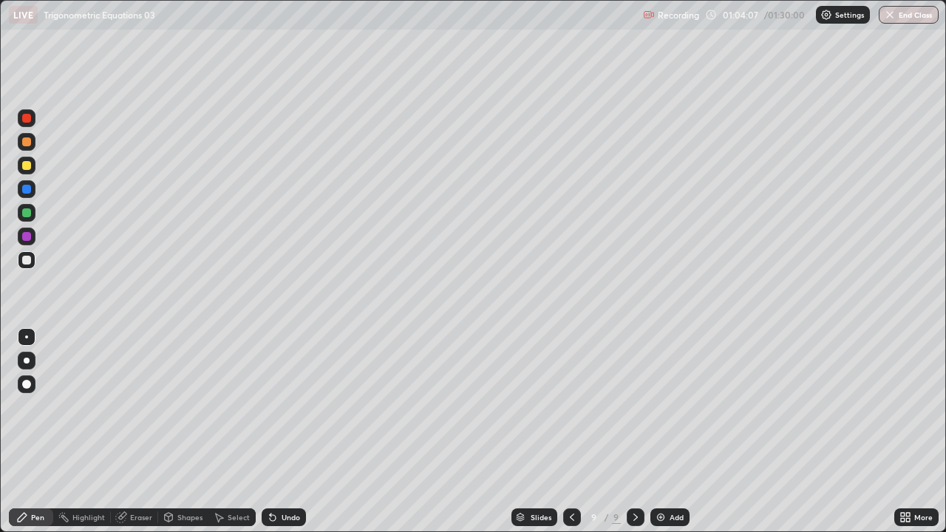
click at [237, 406] on div "Select" at bounding box center [239, 517] width 22 height 7
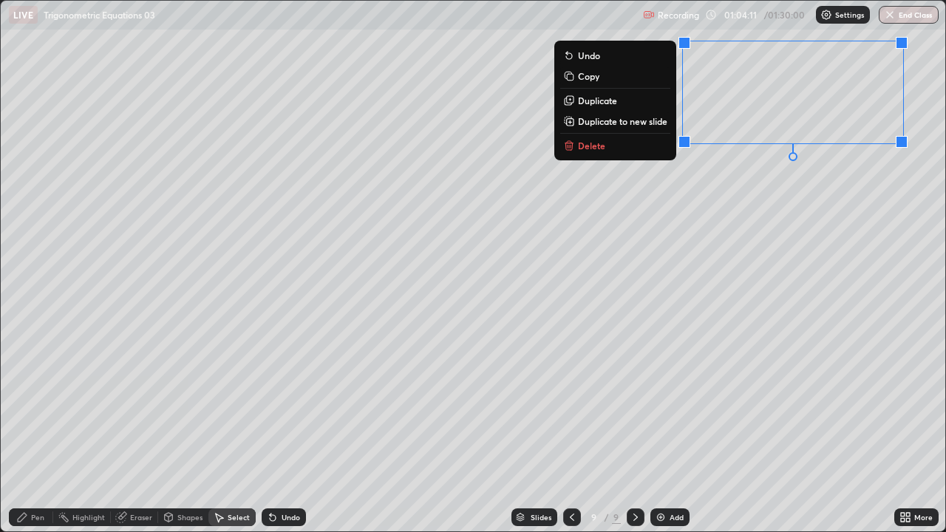
click at [646, 126] on p "Duplicate to new slide" at bounding box center [622, 121] width 89 height 12
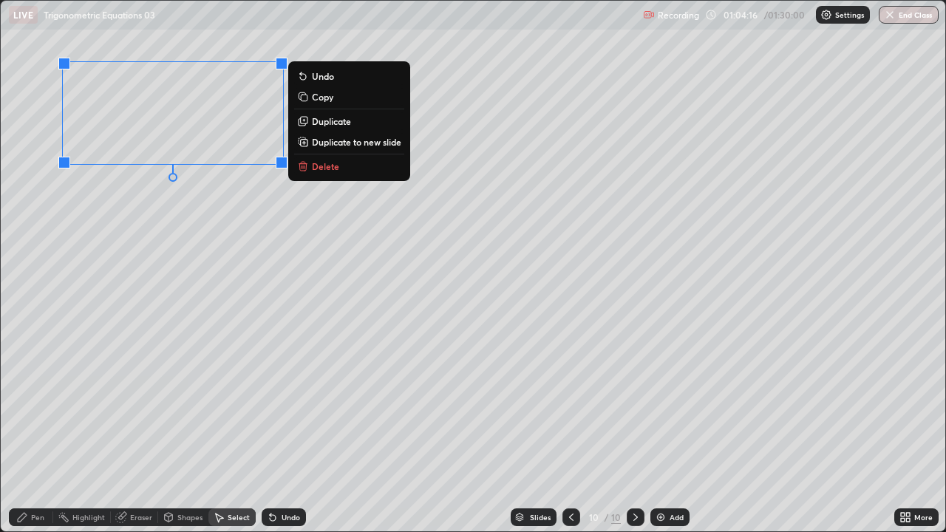
click at [149, 406] on div "Eraser" at bounding box center [141, 517] width 22 height 7
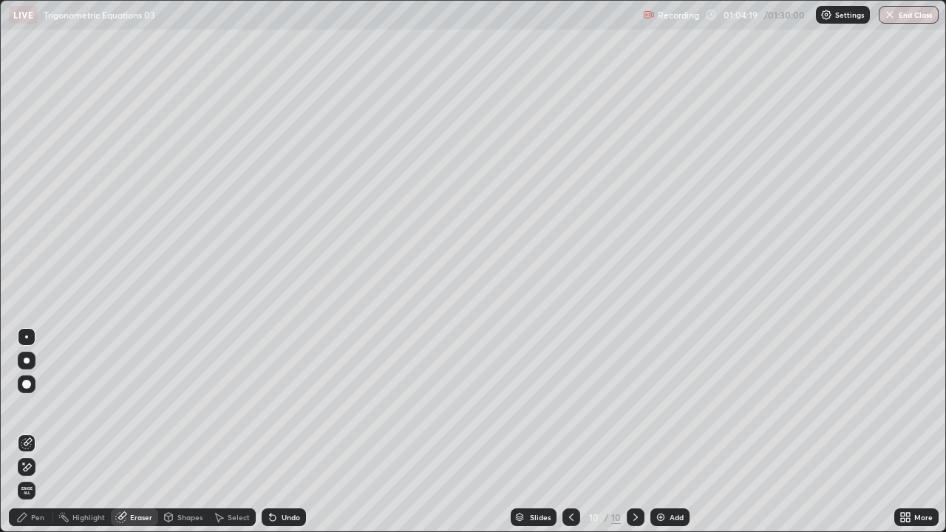
click at [28, 406] on icon at bounding box center [27, 467] width 12 height 13
click at [41, 406] on div "Pen" at bounding box center [37, 517] width 13 height 7
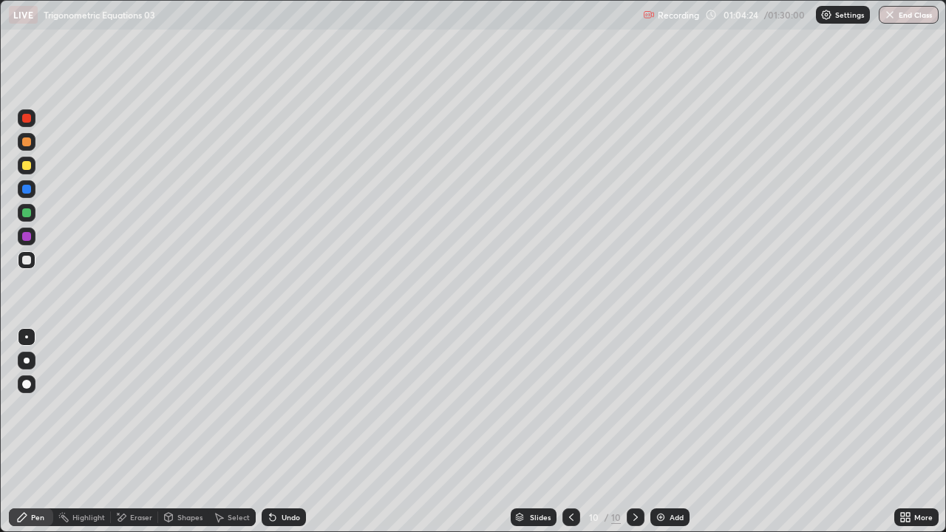
click at [907, 406] on icon at bounding box center [908, 520] width 4 height 4
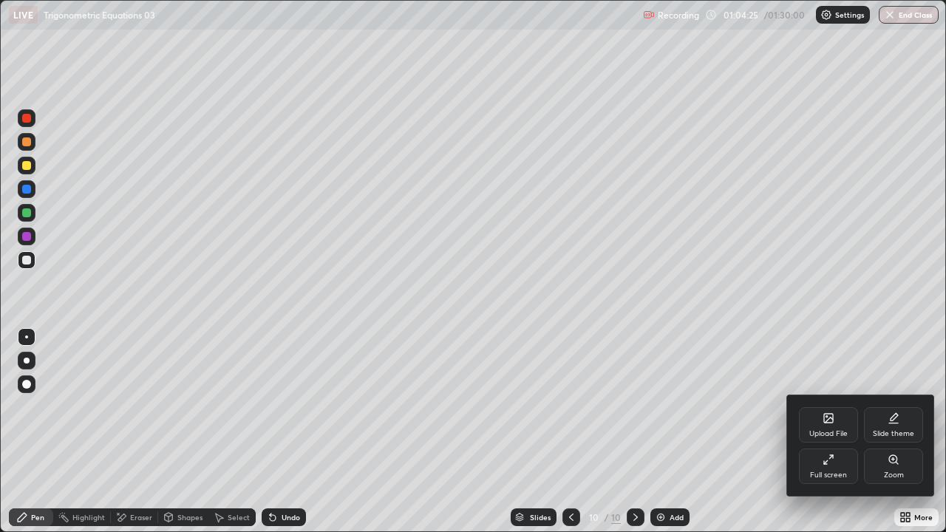
click at [848, 406] on div "Full screen" at bounding box center [828, 466] width 59 height 35
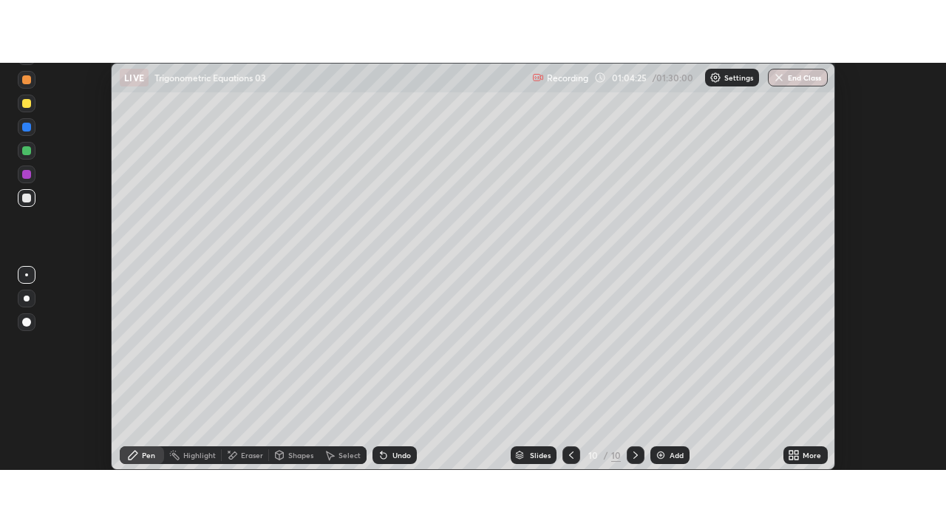
scroll to position [73497, 72958]
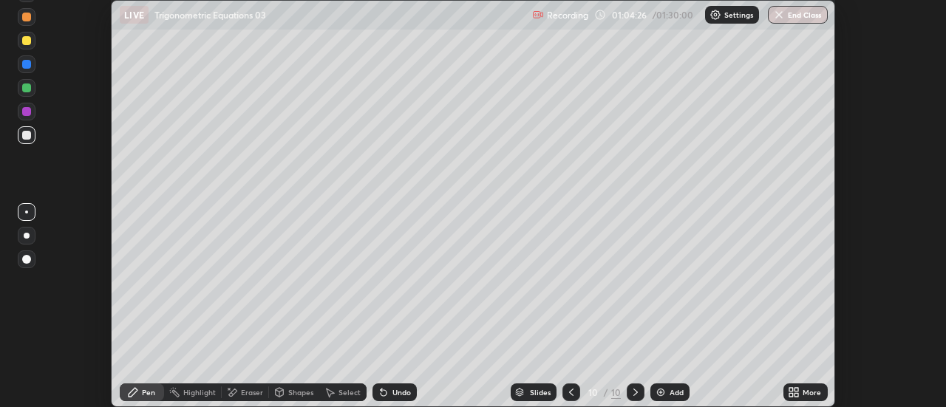
click at [789, 389] on icon at bounding box center [791, 390] width 4 height 4
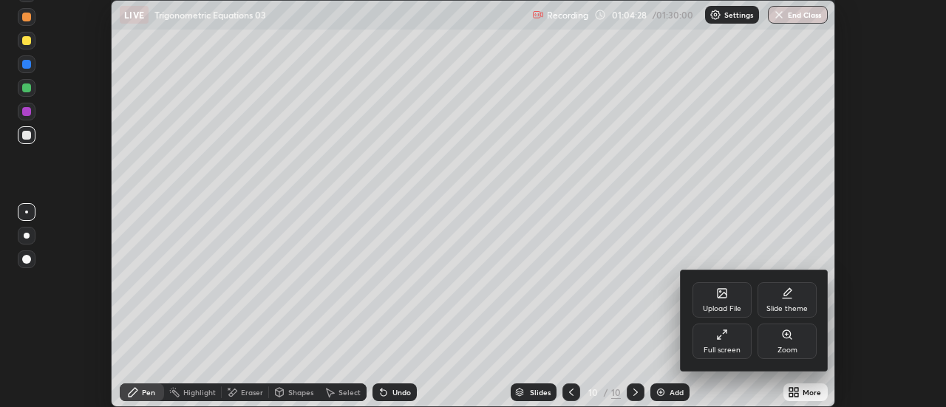
click at [711, 347] on div "Full screen" at bounding box center [722, 350] width 37 height 7
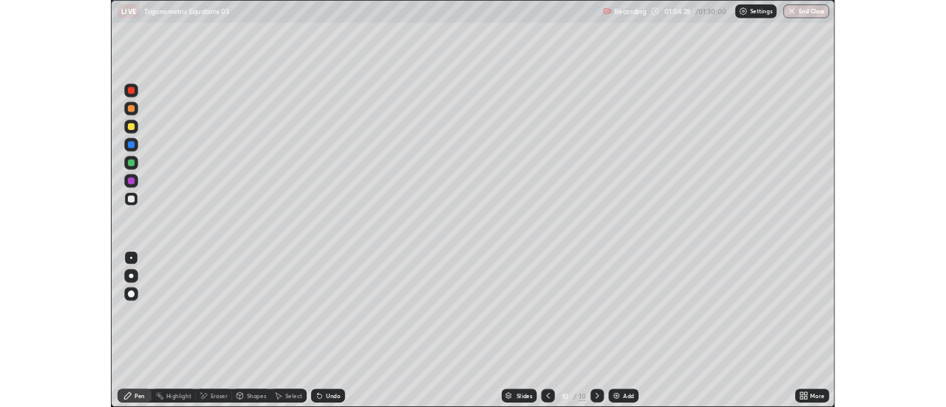
scroll to position [532, 946]
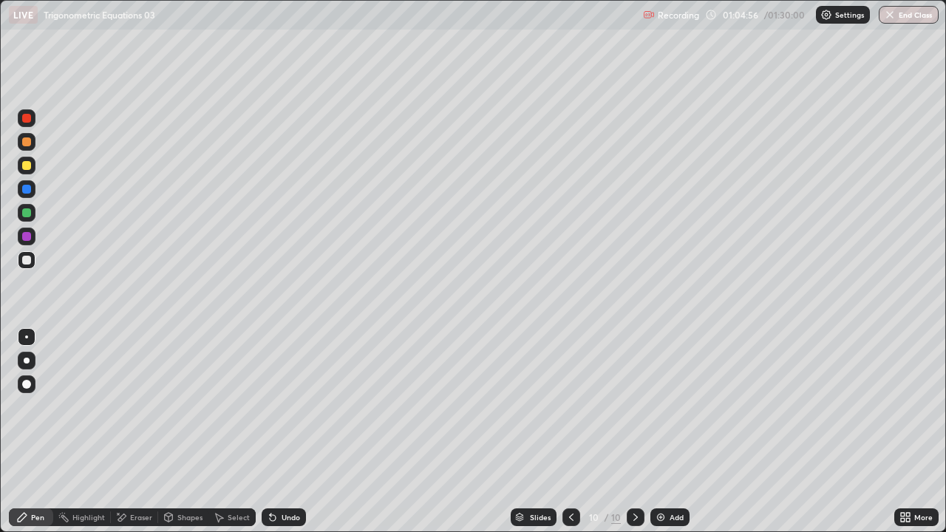
click at [572, 406] on icon at bounding box center [571, 517] width 12 height 12
click at [641, 406] on div at bounding box center [636, 517] width 18 height 18
click at [282, 406] on div "Undo" at bounding box center [291, 517] width 18 height 7
click at [664, 406] on img at bounding box center [661, 517] width 12 height 12
click at [279, 406] on div "Undo" at bounding box center [284, 517] width 44 height 18
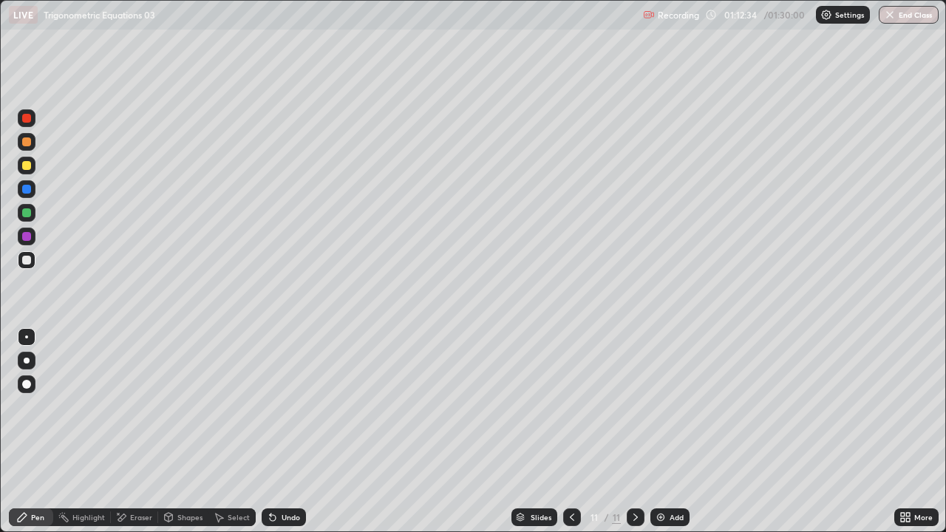
click at [282, 406] on div "Undo" at bounding box center [291, 517] width 18 height 7
click at [285, 406] on div "Undo" at bounding box center [291, 517] width 18 height 7
click at [279, 406] on div "Undo" at bounding box center [284, 517] width 44 height 18
click at [139, 406] on div "Eraser" at bounding box center [141, 517] width 22 height 7
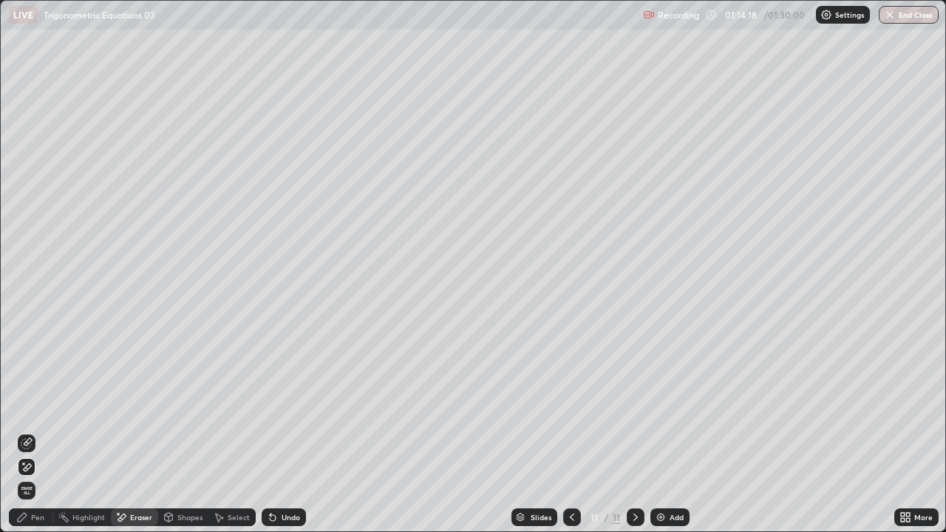
click at [33, 406] on div "Pen" at bounding box center [31, 517] width 44 height 18
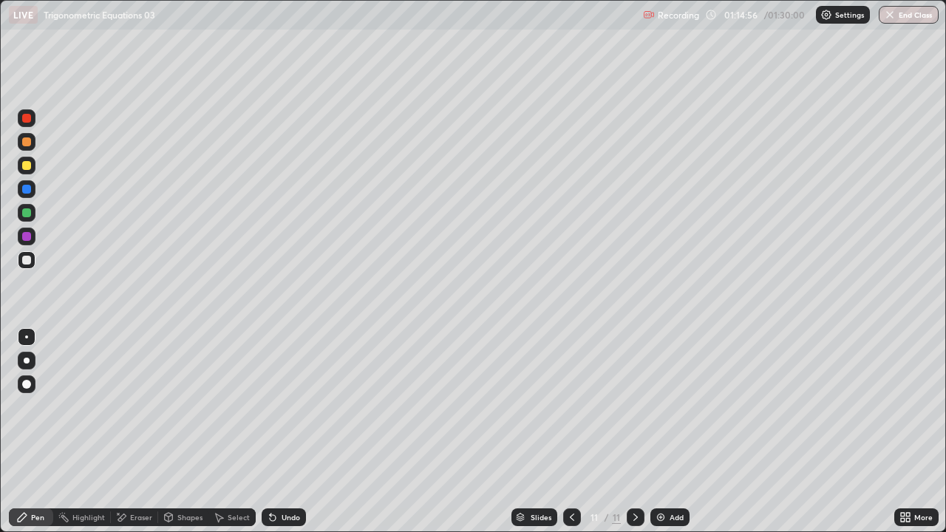
click at [140, 406] on div "Eraser" at bounding box center [141, 517] width 22 height 7
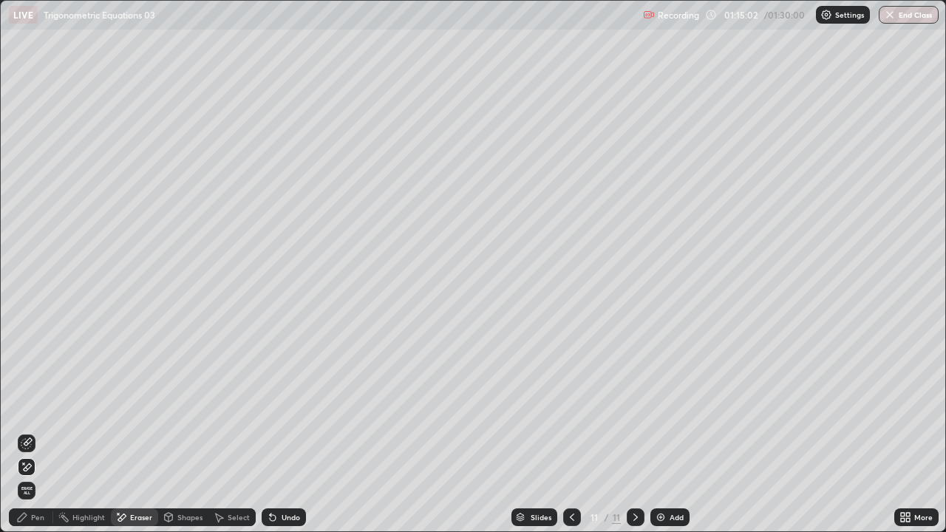
click at [39, 406] on div "Pen" at bounding box center [37, 517] width 13 height 7
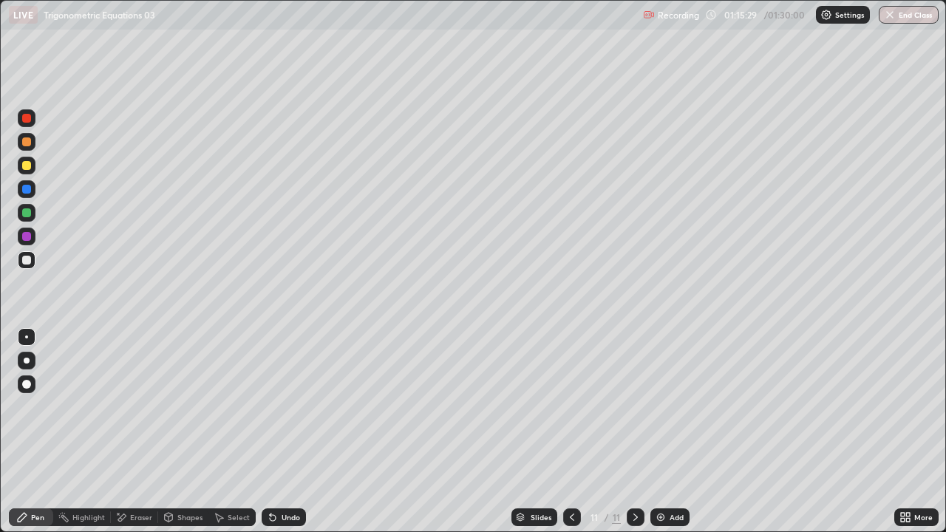
click at [147, 406] on div "Eraser" at bounding box center [141, 517] width 22 height 7
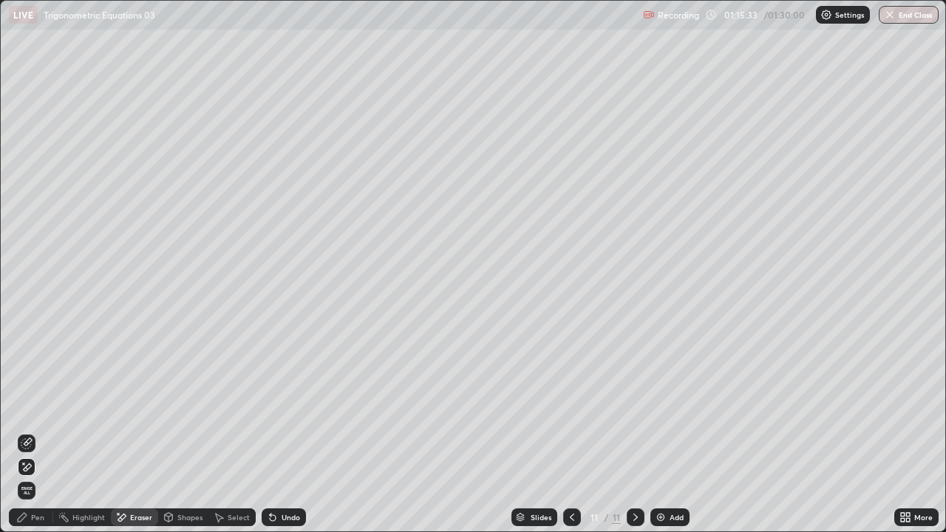
click at [40, 406] on div "Pen" at bounding box center [37, 517] width 13 height 7
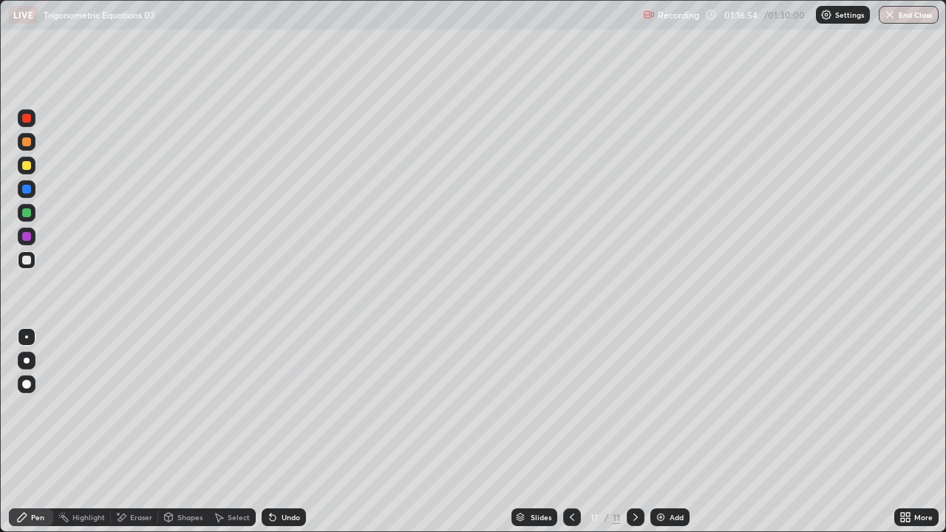
click at [29, 168] on div at bounding box center [26, 165] width 9 height 9
click at [30, 259] on div at bounding box center [26, 260] width 9 height 9
click at [27, 190] on div at bounding box center [26, 189] width 9 height 9
click at [27, 267] on div at bounding box center [27, 260] width 18 height 18
click at [27, 143] on div at bounding box center [26, 141] width 9 height 9
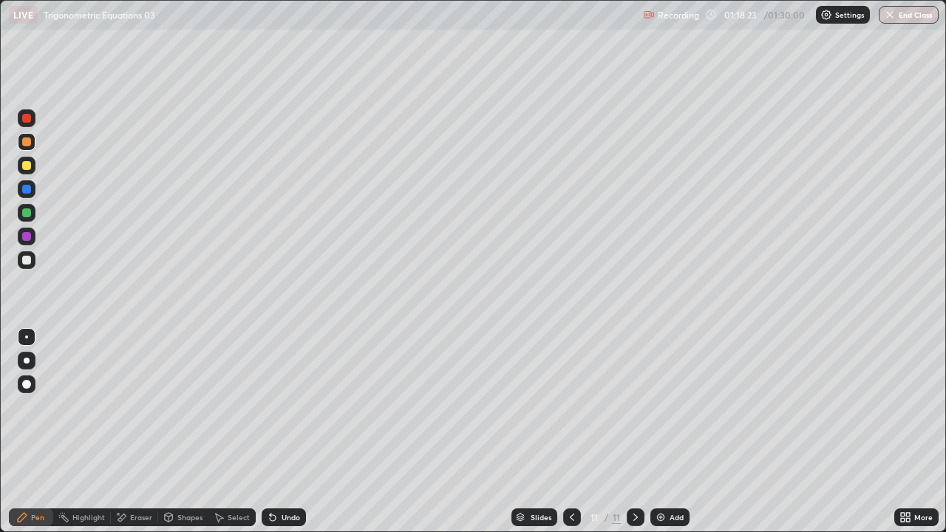
click at [25, 262] on div at bounding box center [26, 260] width 9 height 9
click at [140, 406] on div "Eraser" at bounding box center [141, 517] width 22 height 7
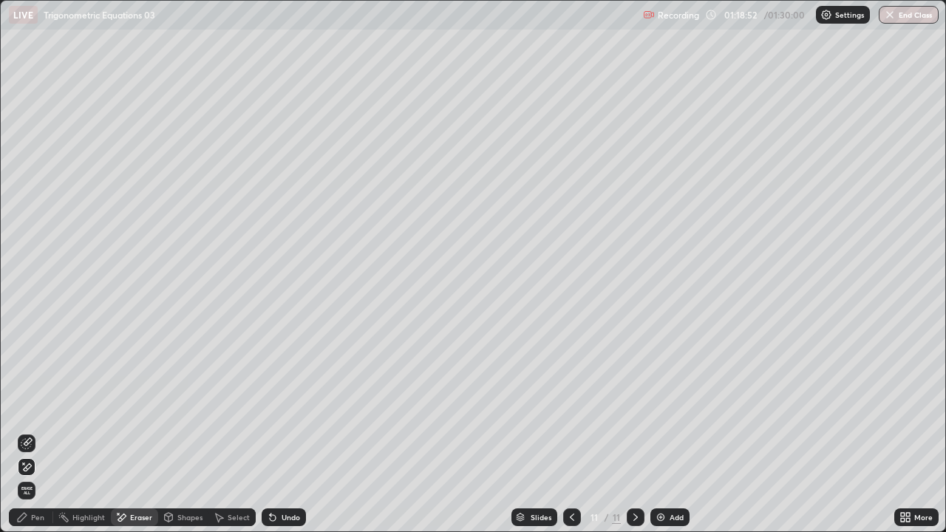
click at [286, 406] on div "Undo" at bounding box center [284, 517] width 44 height 18
click at [279, 406] on div "Undo" at bounding box center [284, 517] width 44 height 18
click at [278, 406] on div "Undo" at bounding box center [284, 517] width 44 height 18
click at [277, 406] on div "Undo" at bounding box center [284, 517] width 44 height 18
click at [276, 406] on div "Undo" at bounding box center [284, 517] width 44 height 18
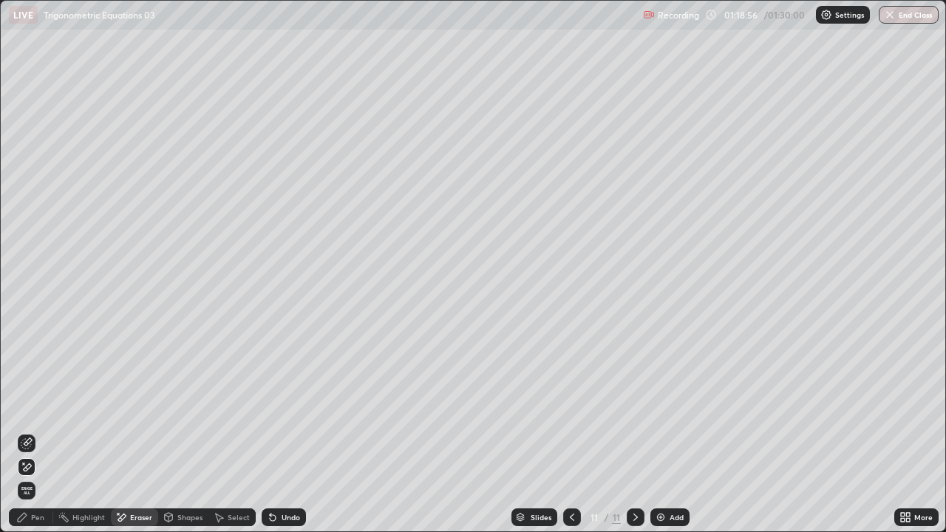
click at [47, 406] on div "Pen" at bounding box center [31, 517] width 44 height 18
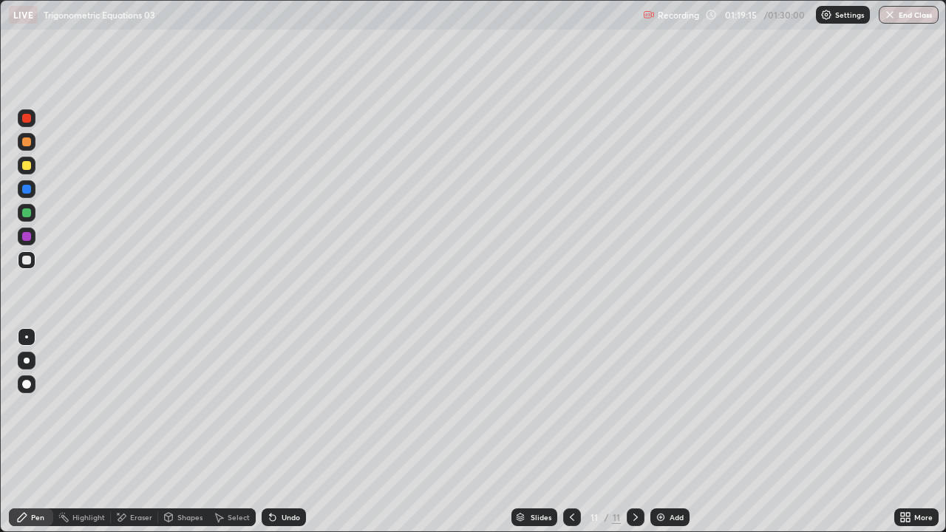
click at [290, 406] on div "Undo" at bounding box center [291, 517] width 18 height 7
click at [300, 406] on div "Undo" at bounding box center [284, 517] width 44 height 18
click at [296, 406] on div "Undo" at bounding box center [284, 517] width 44 height 18
click at [284, 406] on div "Undo" at bounding box center [291, 517] width 18 height 7
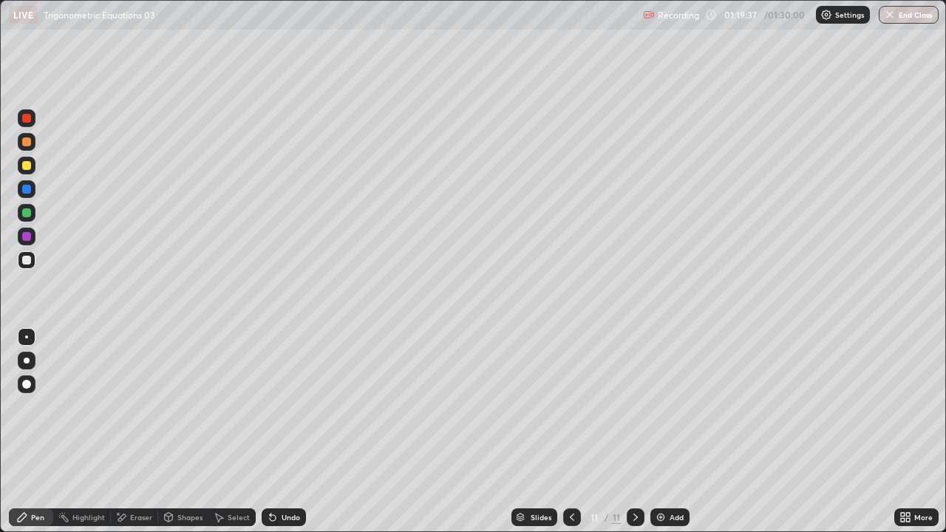
click at [295, 406] on div "Undo" at bounding box center [291, 517] width 18 height 7
click at [299, 406] on div "Undo" at bounding box center [284, 517] width 44 height 18
click at [290, 406] on div "Undo" at bounding box center [291, 517] width 18 height 7
click at [139, 406] on div "Eraser" at bounding box center [134, 517] width 47 height 18
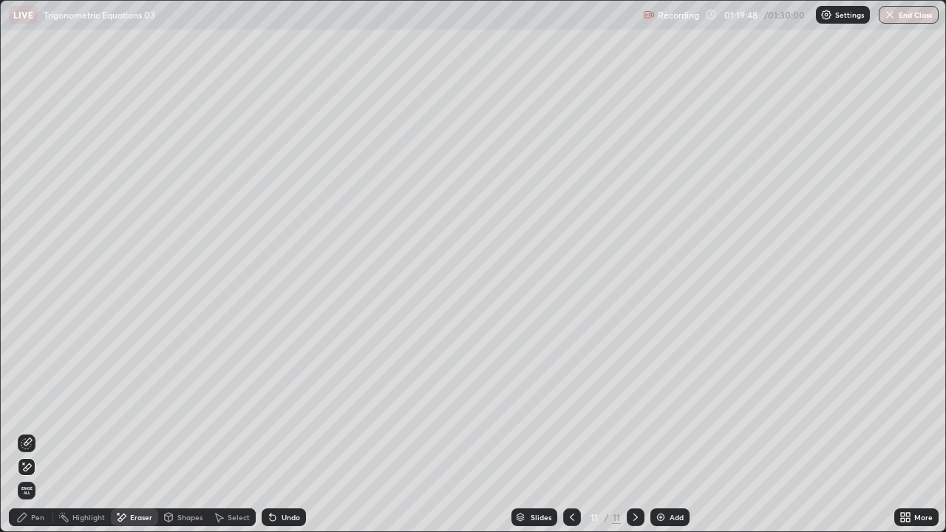
click at [45, 406] on div "Pen" at bounding box center [31, 517] width 44 height 18
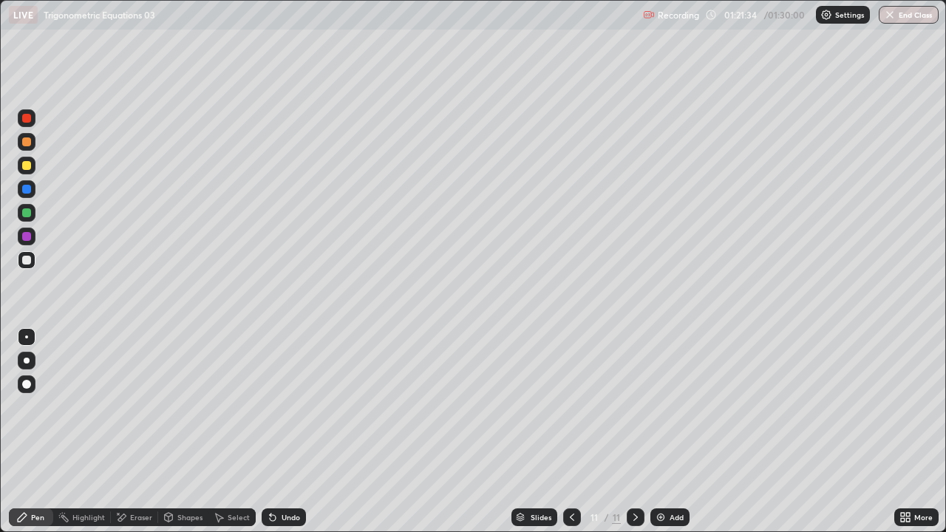
click at [293, 406] on div "Undo" at bounding box center [291, 517] width 18 height 7
click at [286, 406] on div "Undo" at bounding box center [291, 517] width 18 height 7
click at [242, 406] on div "Select" at bounding box center [239, 517] width 22 height 7
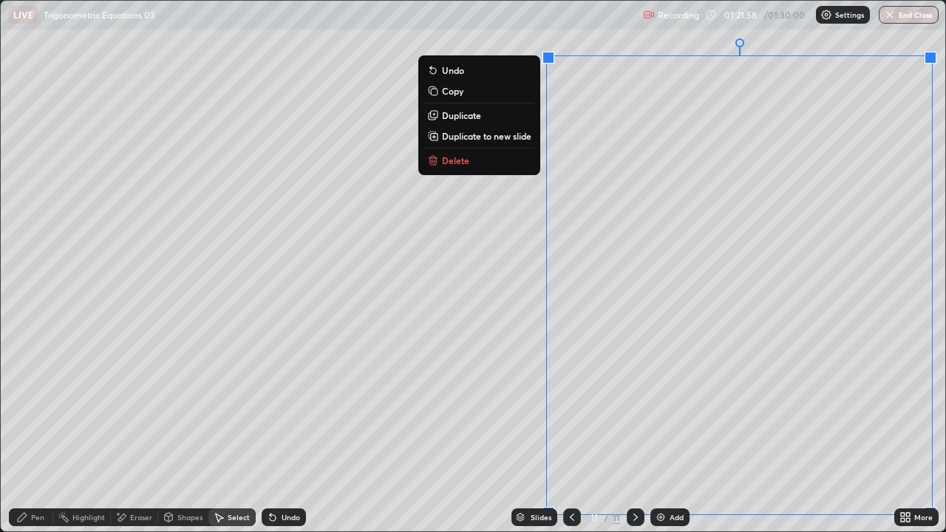
click at [490, 261] on div "0 ° Undo Copy Duplicate Duplicate to new slide Delete" at bounding box center [473, 266] width 944 height 531
click at [508, 135] on p "Duplicate to new slide" at bounding box center [486, 136] width 89 height 12
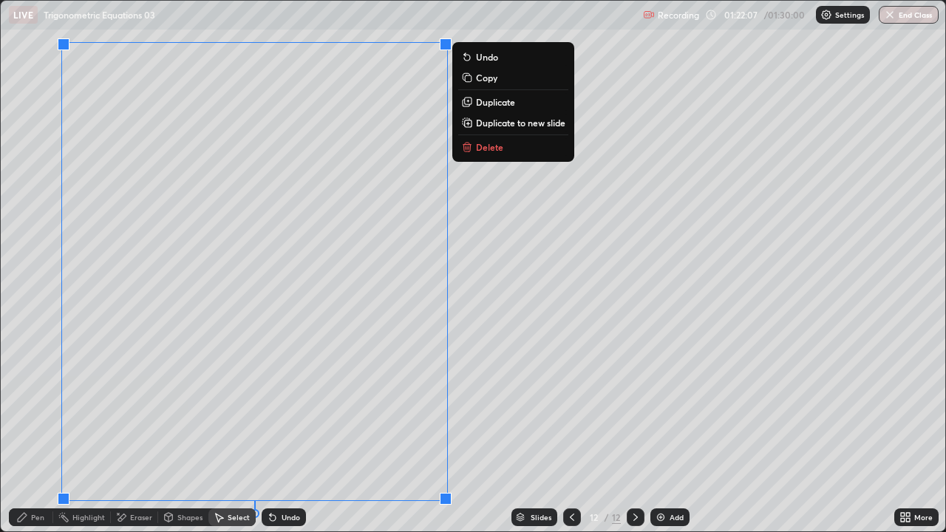
click at [41, 406] on div "Pen" at bounding box center [37, 517] width 13 height 7
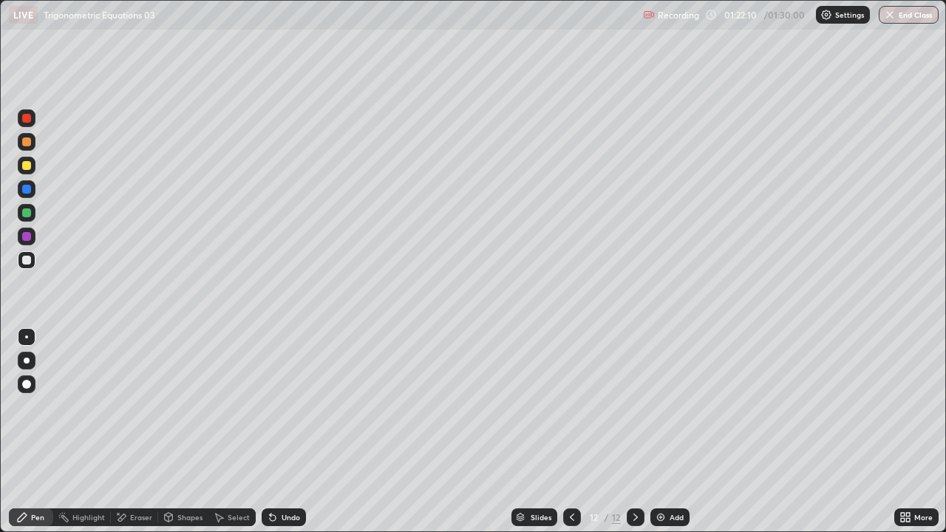
click at [906, 406] on icon at bounding box center [908, 515] width 4 height 4
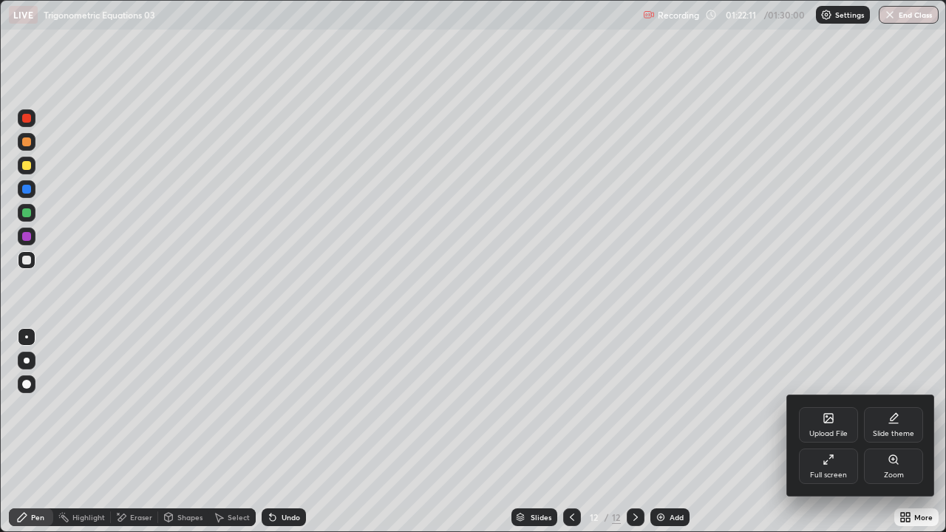
click at [831, 406] on icon at bounding box center [829, 460] width 12 height 12
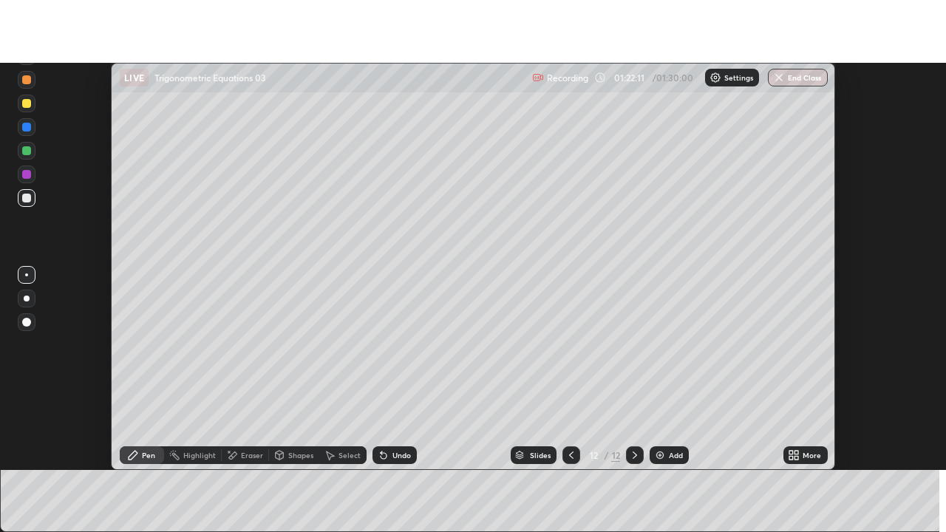
scroll to position [73497, 72958]
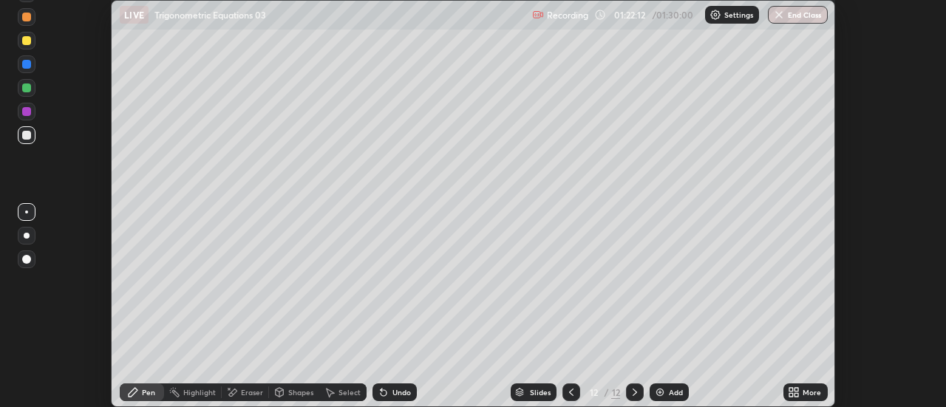
click at [816, 390] on div "More" at bounding box center [812, 392] width 18 height 7
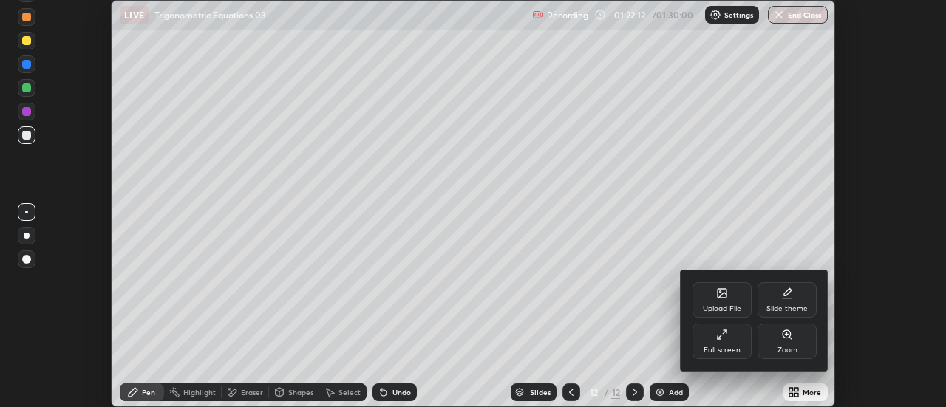
click at [731, 347] on div "Full screen" at bounding box center [722, 350] width 37 height 7
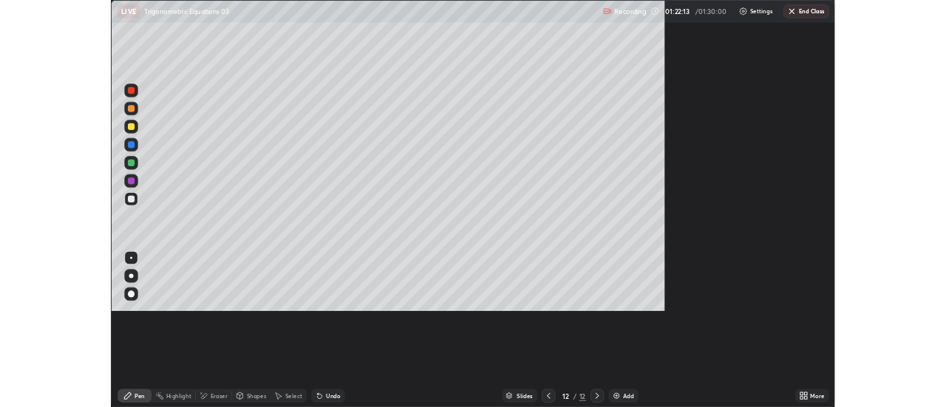
scroll to position [532, 946]
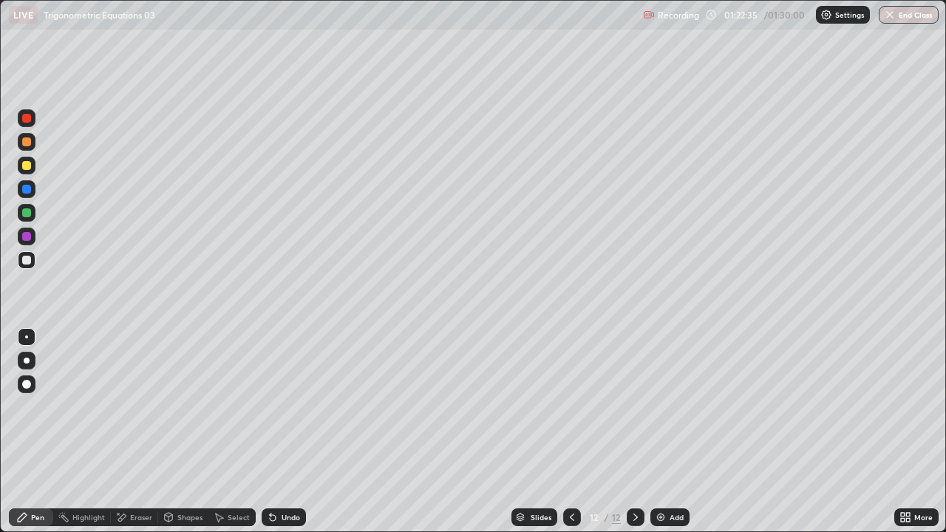
click at [292, 406] on div "Undo" at bounding box center [291, 517] width 18 height 7
click at [282, 406] on div "Undo" at bounding box center [291, 517] width 18 height 7
click at [571, 406] on div at bounding box center [572, 517] width 18 height 18
click at [633, 406] on icon at bounding box center [636, 517] width 12 height 12
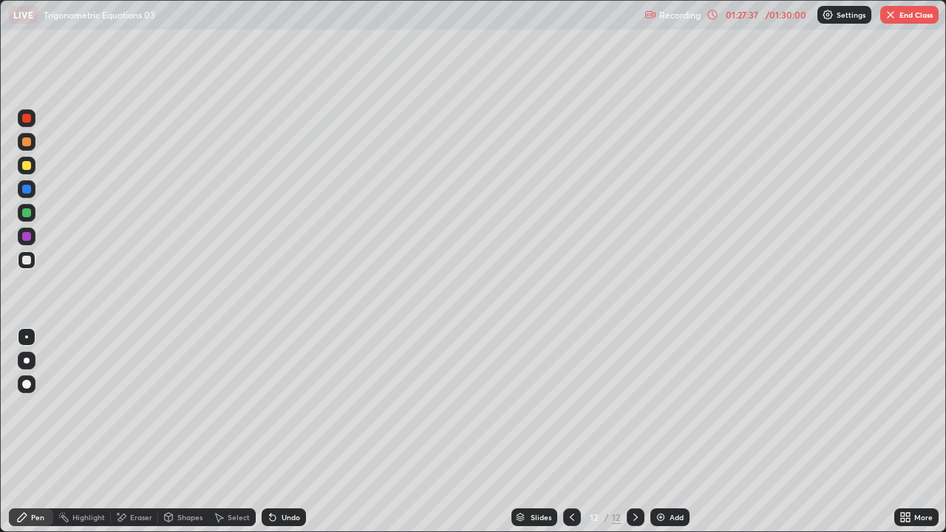
click at [569, 406] on div at bounding box center [572, 517] width 18 height 18
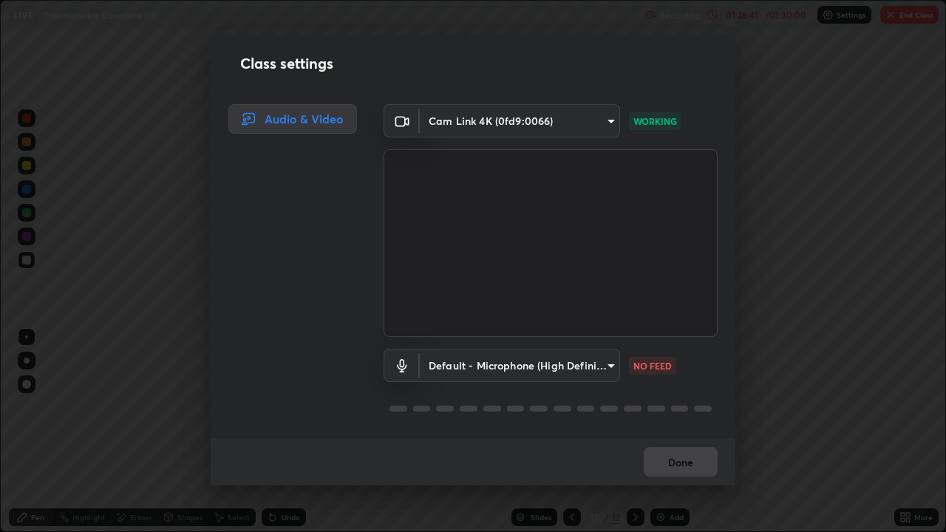
click at [908, 406] on div "Class settings Audio & Video Cam Link 4K (0fd9:0066) 89e8e5f9f3a3ea7f4e6b6d8868…" at bounding box center [473, 266] width 946 height 532
click at [904, 406] on div "Class settings Audio & Video Cam Link 4K (0fd9:0066) 89e8e5f9f3a3ea7f4e6b6d8868…" at bounding box center [473, 266] width 946 height 532
click at [905, 406] on div "Class settings Audio & Video Cam Link 4K (0fd9:0066) 89e8e5f9f3a3ea7f4e6b6d8868…" at bounding box center [473, 266] width 946 height 532
click at [907, 406] on div "Class settings Audio & Video Cam Link 4K (0fd9:0066) 89e8e5f9f3a3ea7f4e6b6d8868…" at bounding box center [473, 266] width 946 height 532
click at [889, 338] on div "Class settings Audio & Video Cam Link 4K (0fd9:0066) 89e8e5f9f3a3ea7f4e6b6d8868…" at bounding box center [473, 266] width 946 height 532
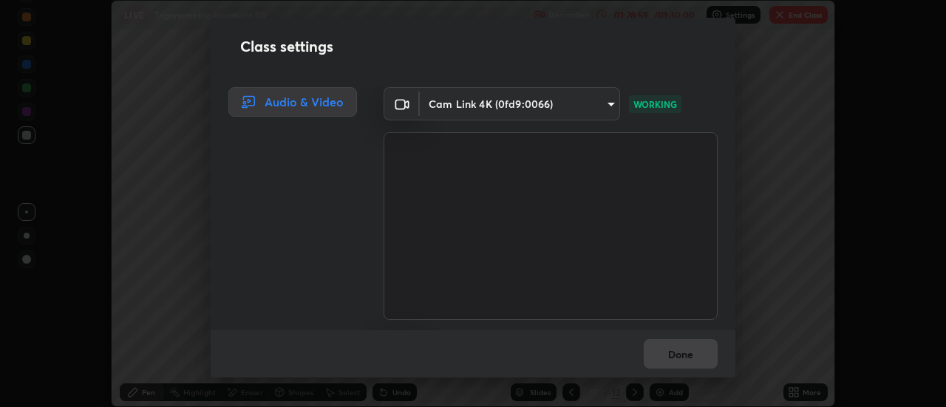
scroll to position [73497, 72958]
